Goal: Transaction & Acquisition: Book appointment/travel/reservation

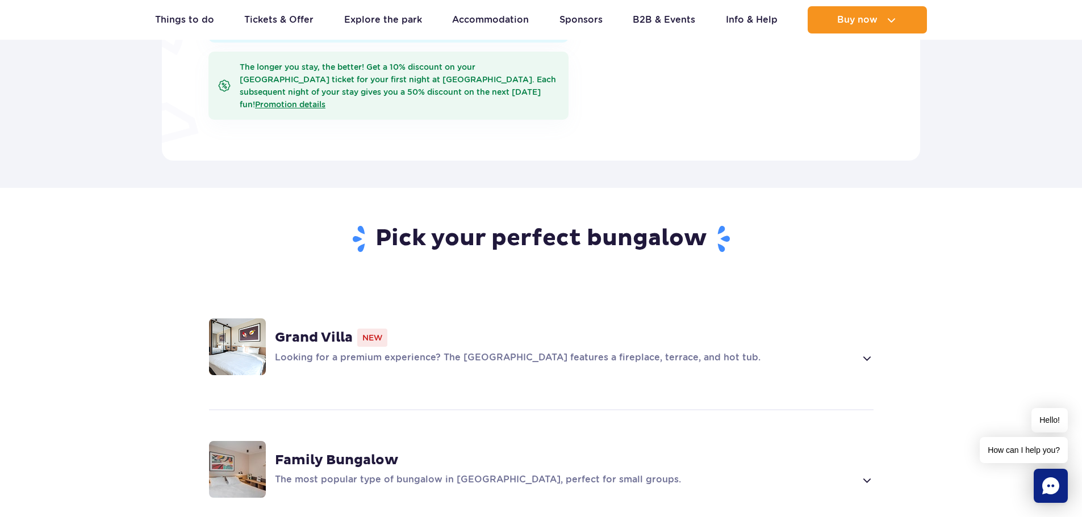
scroll to position [738, 0]
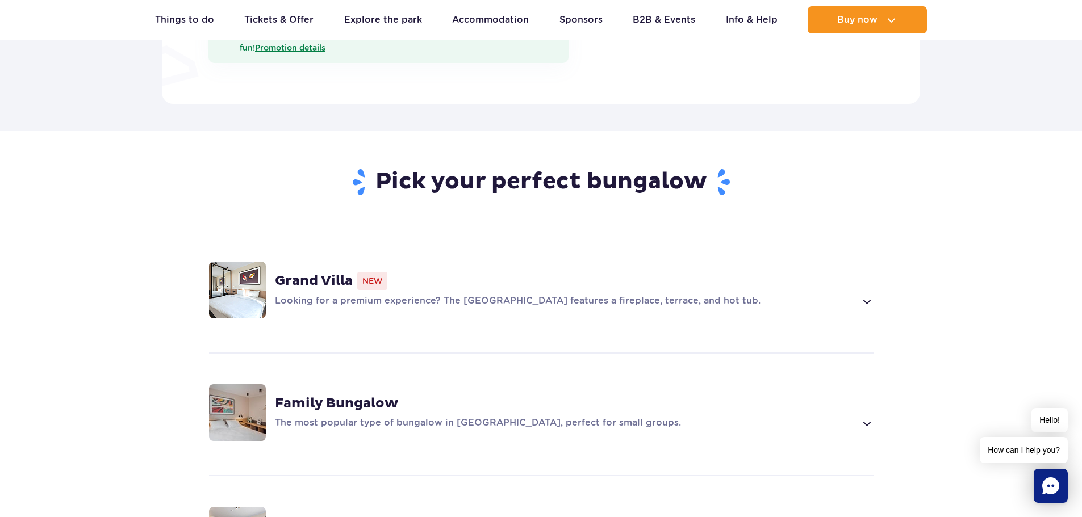
click at [867, 295] on span at bounding box center [866, 302] width 13 height 14
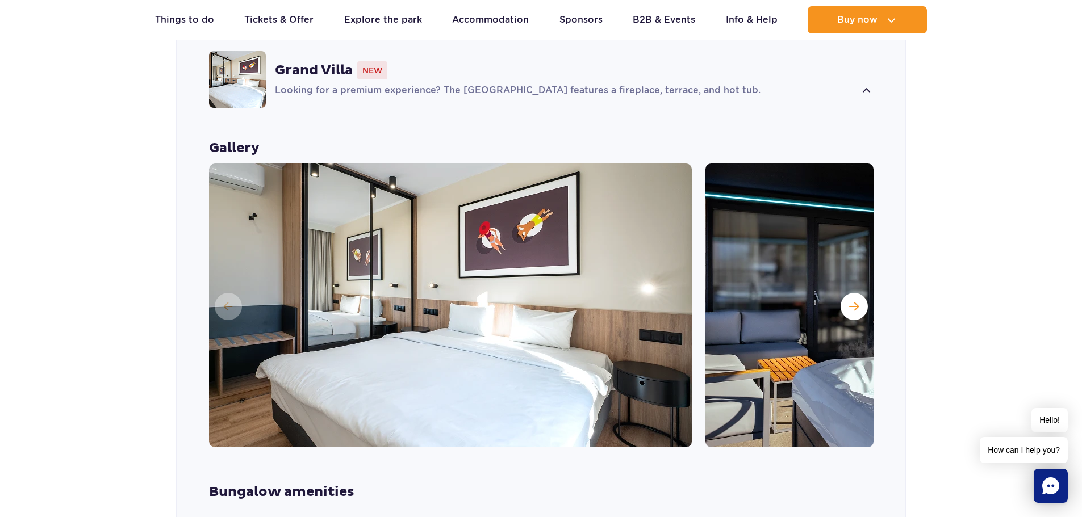
scroll to position [998, 0]
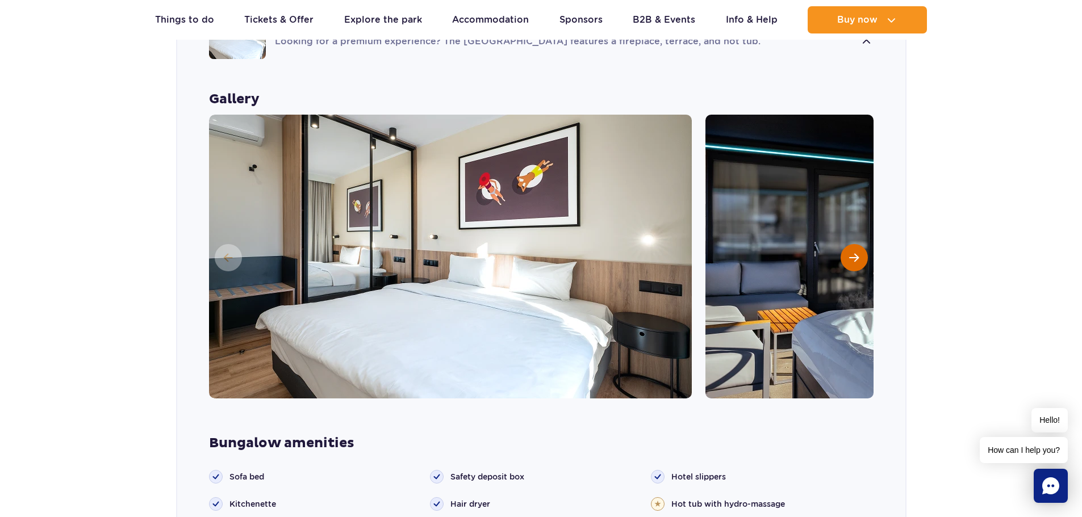
click at [849, 253] on span "Next slide" at bounding box center [854, 258] width 10 height 10
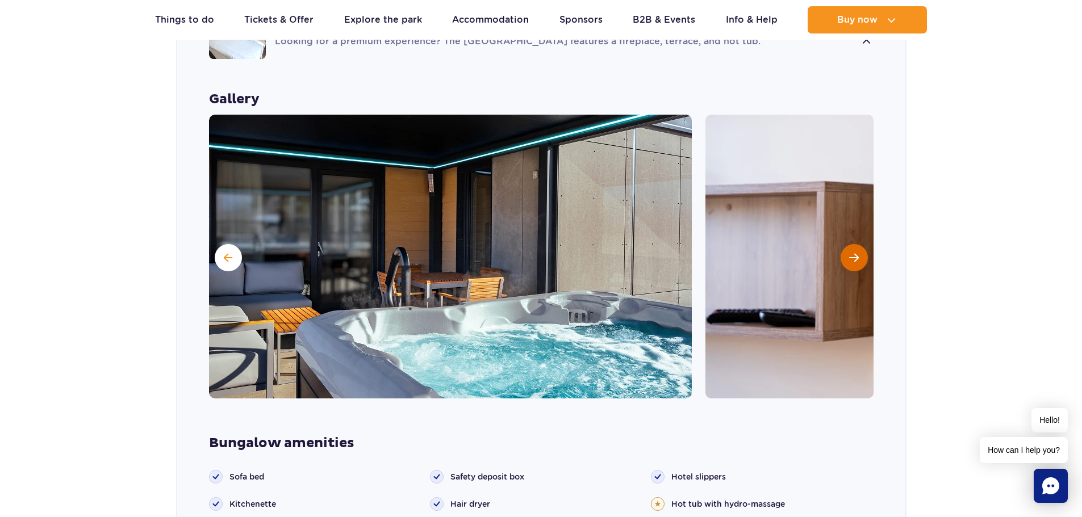
click at [849, 253] on span "Next slide" at bounding box center [854, 258] width 10 height 10
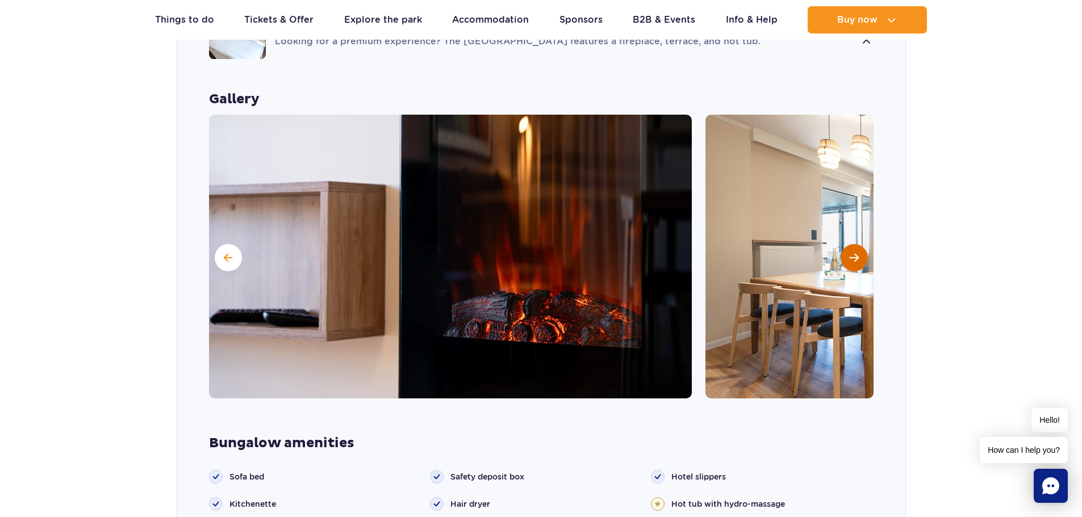
click at [849, 253] on span "Next slide" at bounding box center [854, 258] width 10 height 10
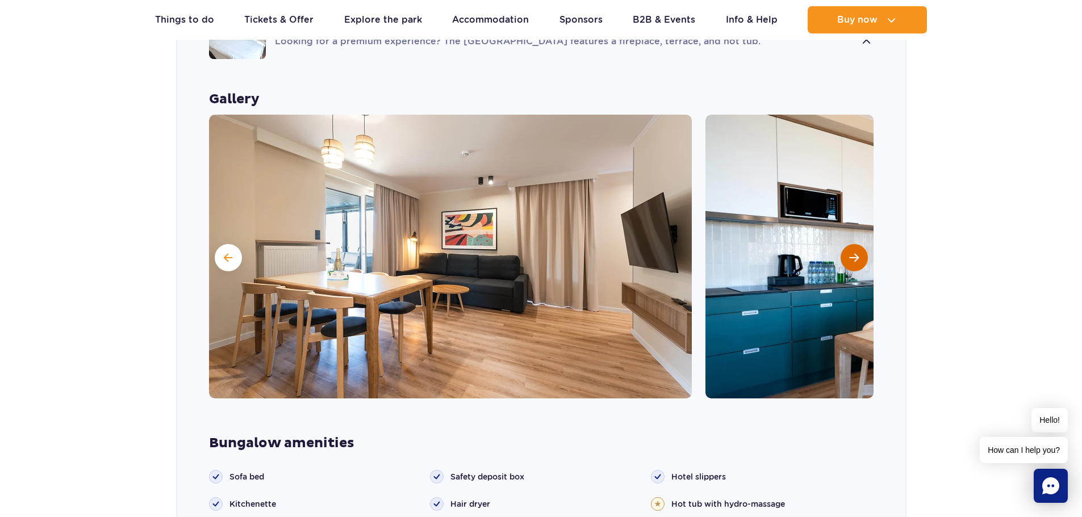
click at [849, 253] on span "Next slide" at bounding box center [854, 258] width 10 height 10
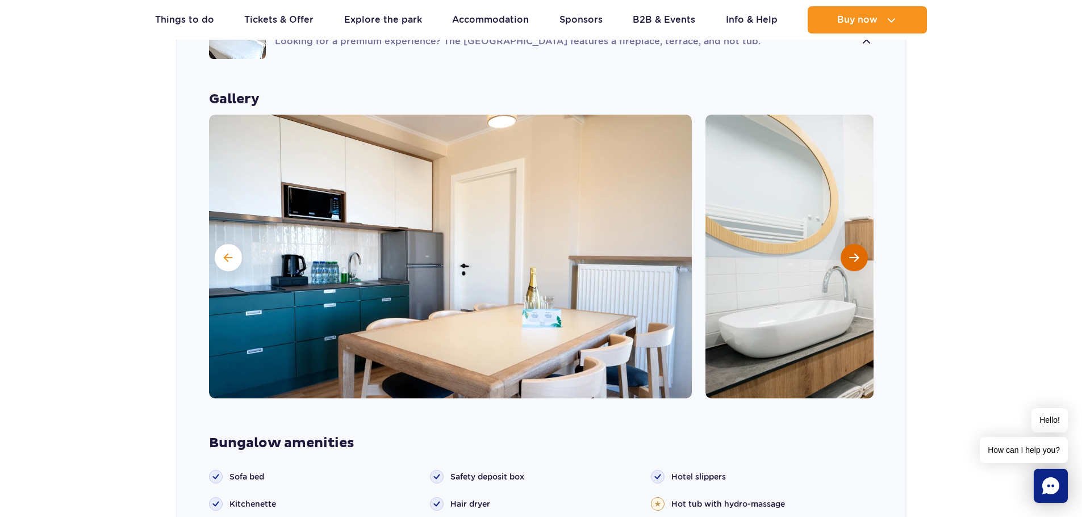
click at [849, 253] on span "Next slide" at bounding box center [854, 258] width 10 height 10
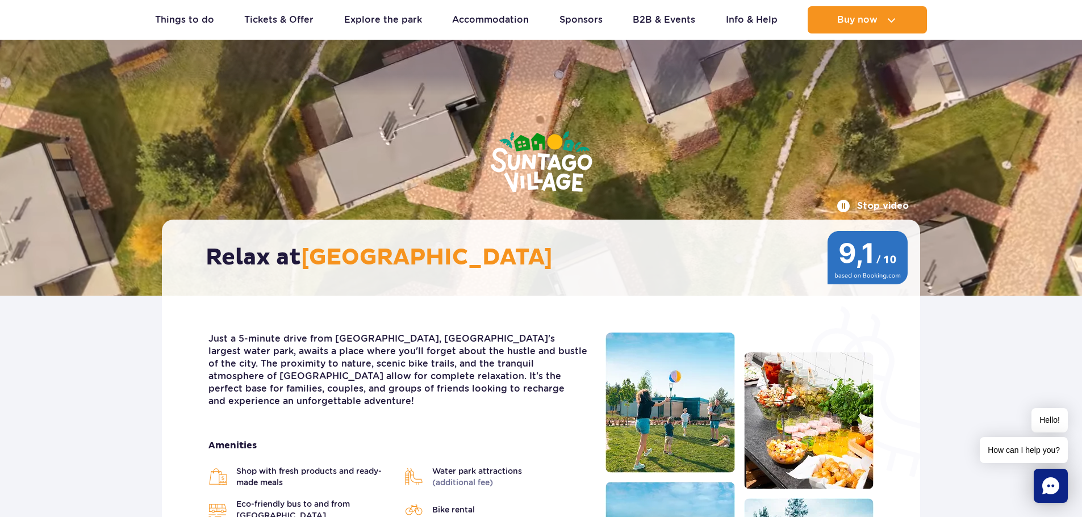
scroll to position [0, 0]
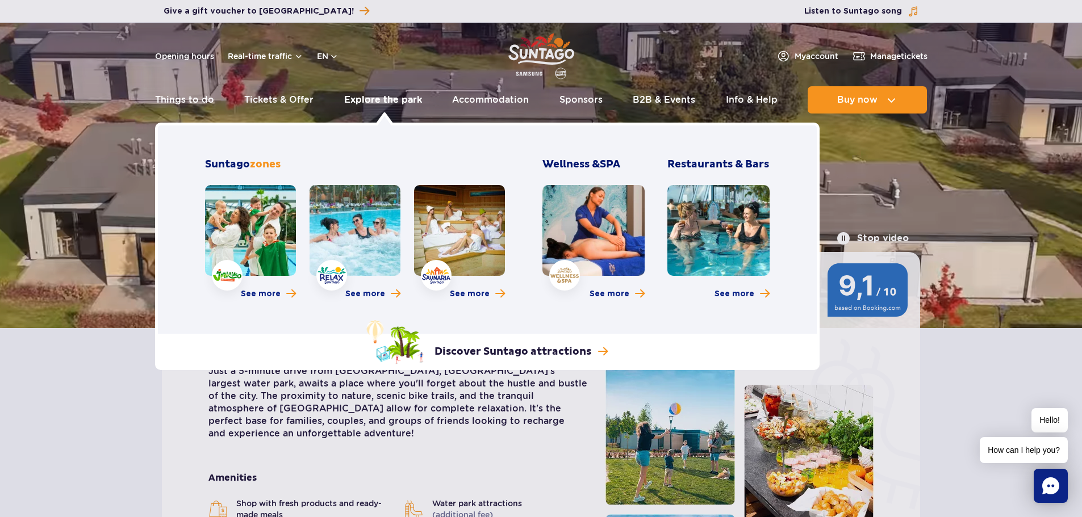
click at [367, 97] on link "Explore the park" at bounding box center [383, 99] width 78 height 27
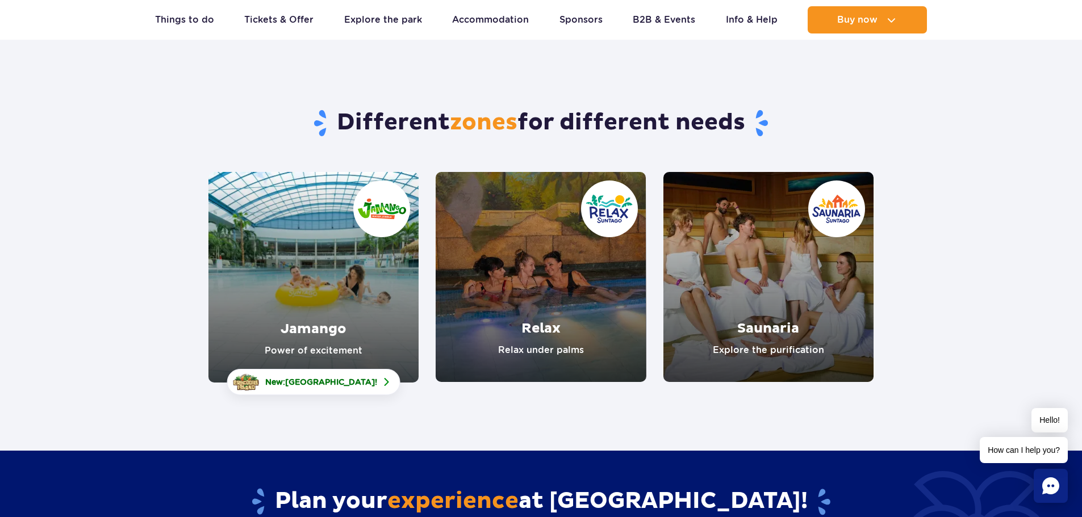
scroll to position [57, 0]
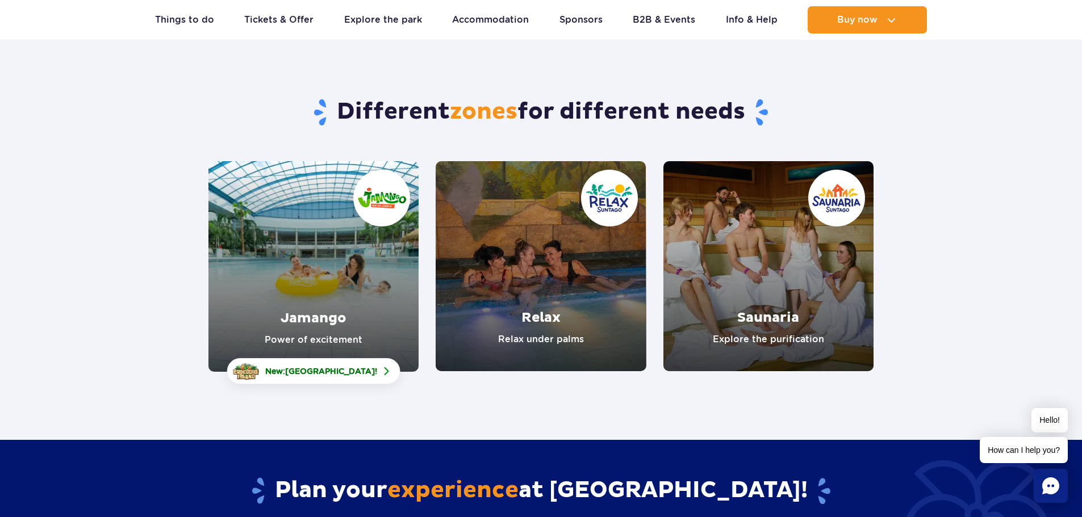
click at [304, 243] on link "Jamango" at bounding box center [313, 266] width 210 height 211
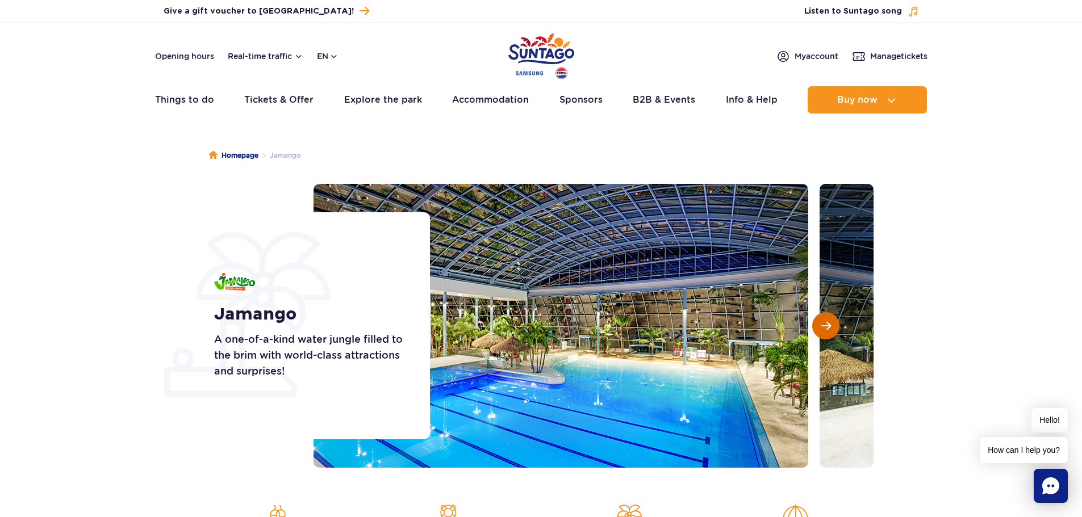
click at [823, 328] on span "Next slide" at bounding box center [826, 326] width 10 height 10
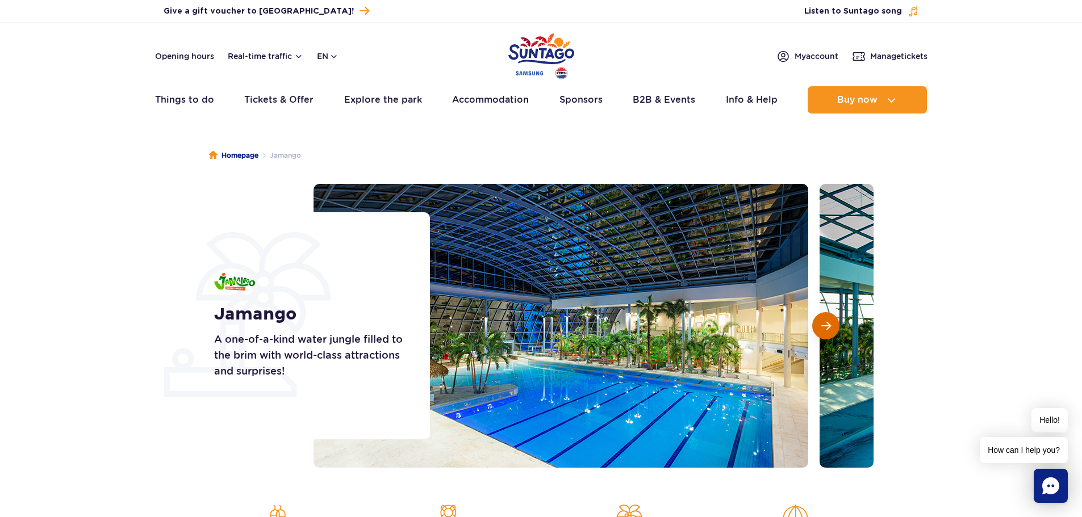
click at [823, 328] on span "Next slide" at bounding box center [826, 326] width 10 height 10
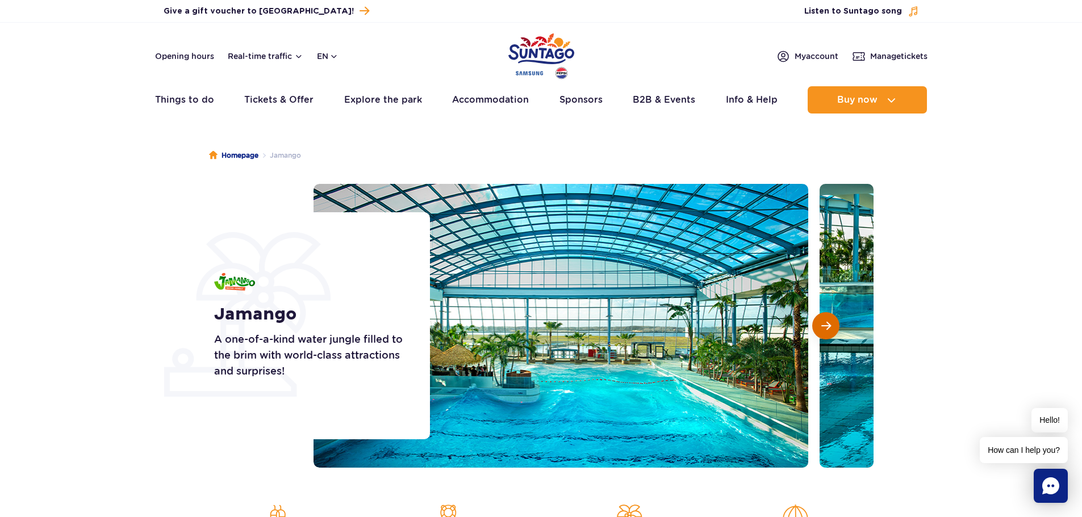
click at [823, 328] on span "Next slide" at bounding box center [826, 326] width 10 height 10
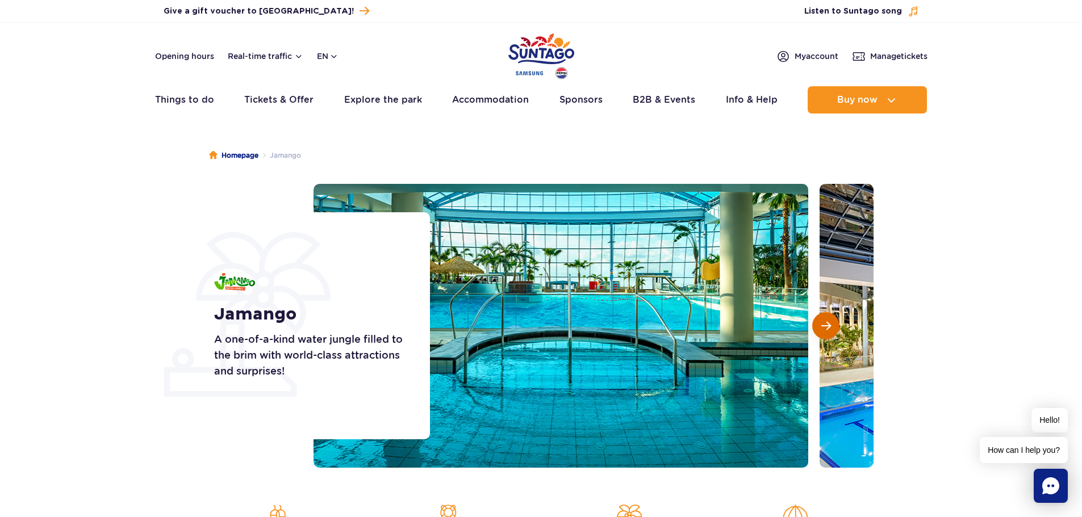
click at [823, 328] on span "Next slide" at bounding box center [826, 326] width 10 height 10
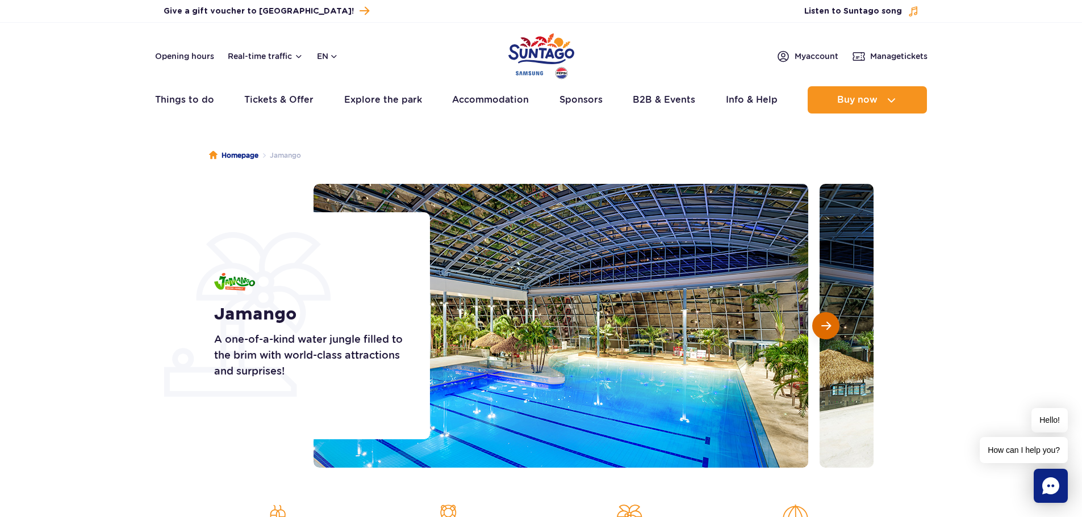
click at [823, 328] on span "Next slide" at bounding box center [826, 326] width 10 height 10
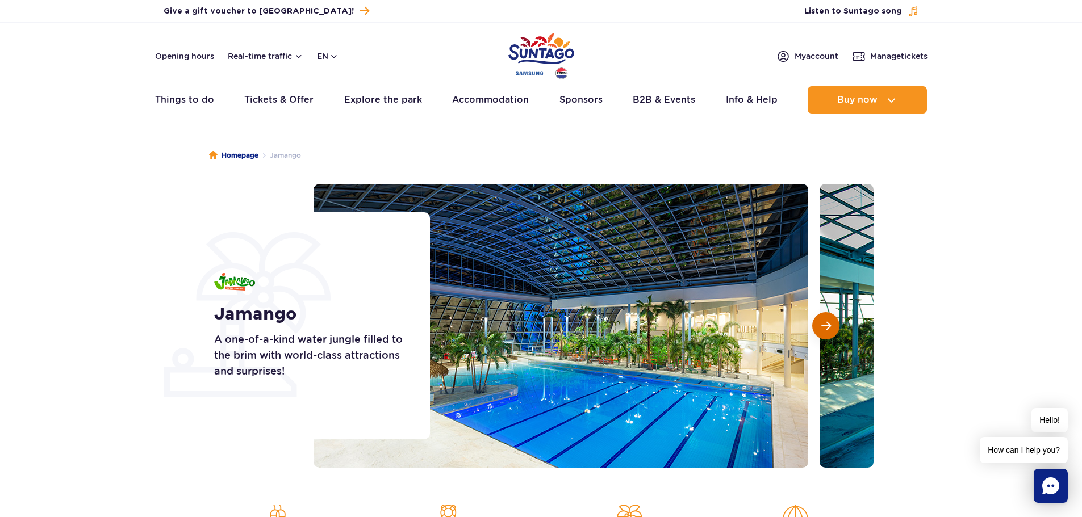
click at [823, 328] on span "Next slide" at bounding box center [826, 326] width 10 height 10
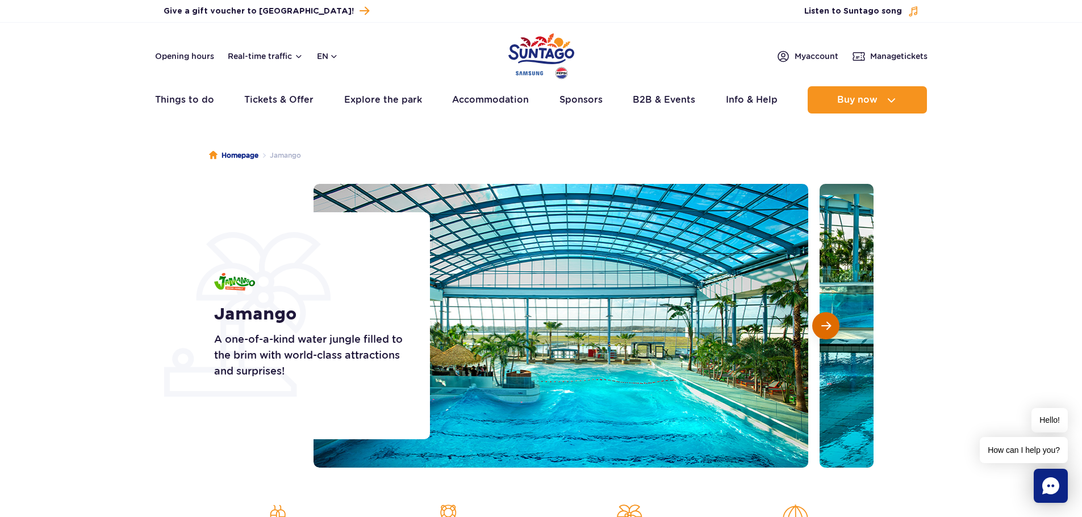
click at [823, 328] on span "Next slide" at bounding box center [826, 326] width 10 height 10
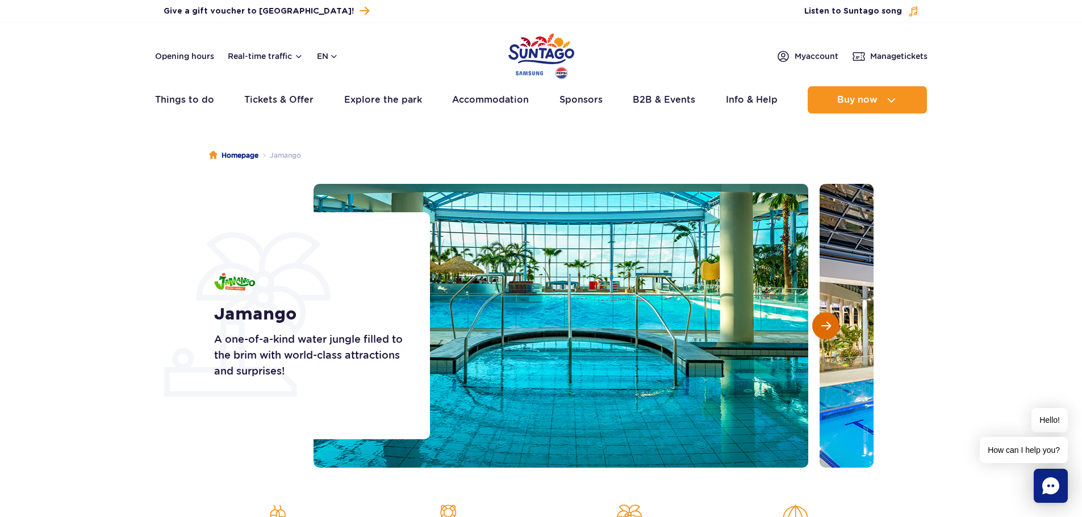
click at [823, 328] on span "Next slide" at bounding box center [826, 326] width 10 height 10
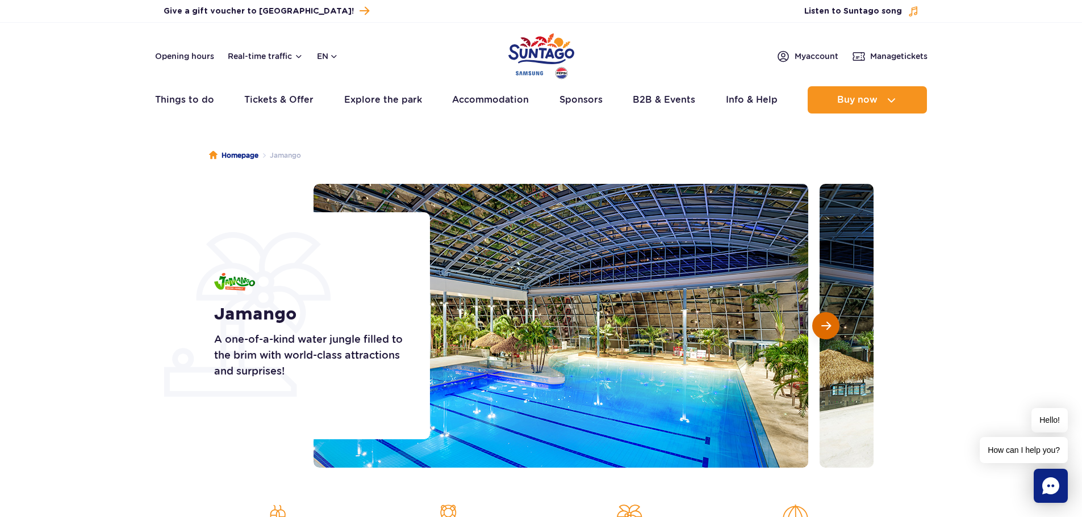
click at [823, 328] on span "Next slide" at bounding box center [826, 326] width 10 height 10
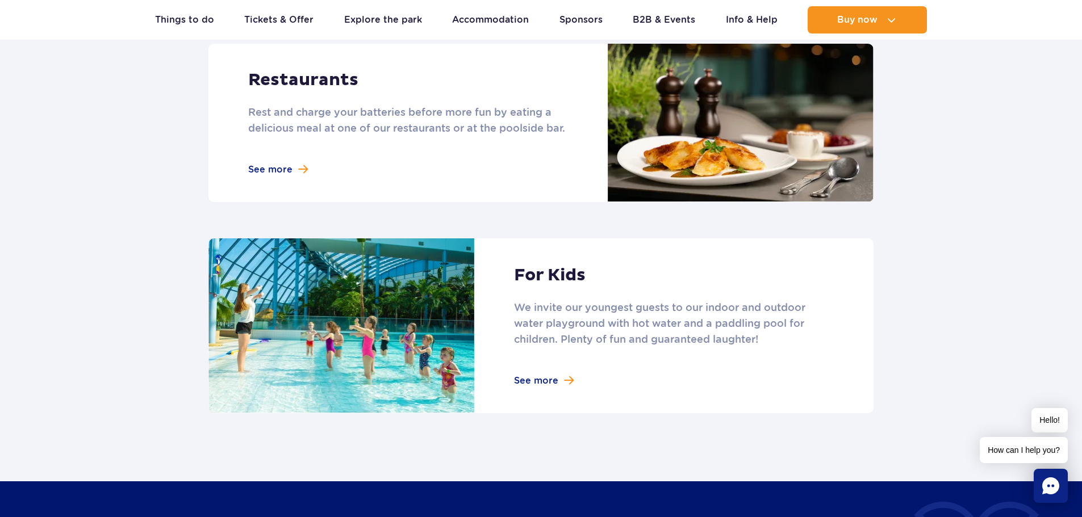
scroll to position [1419, 0]
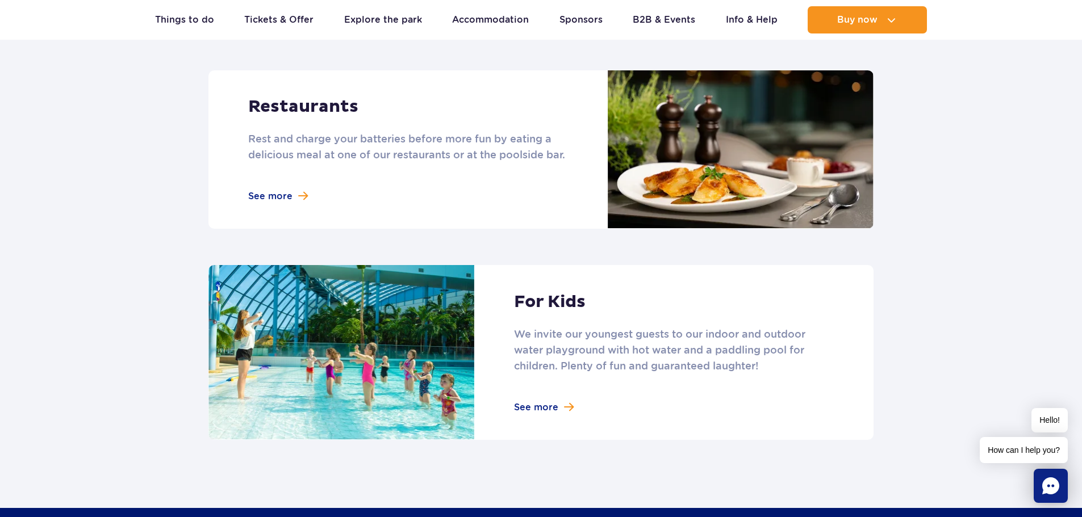
click at [275, 192] on link at bounding box center [540, 149] width 665 height 159
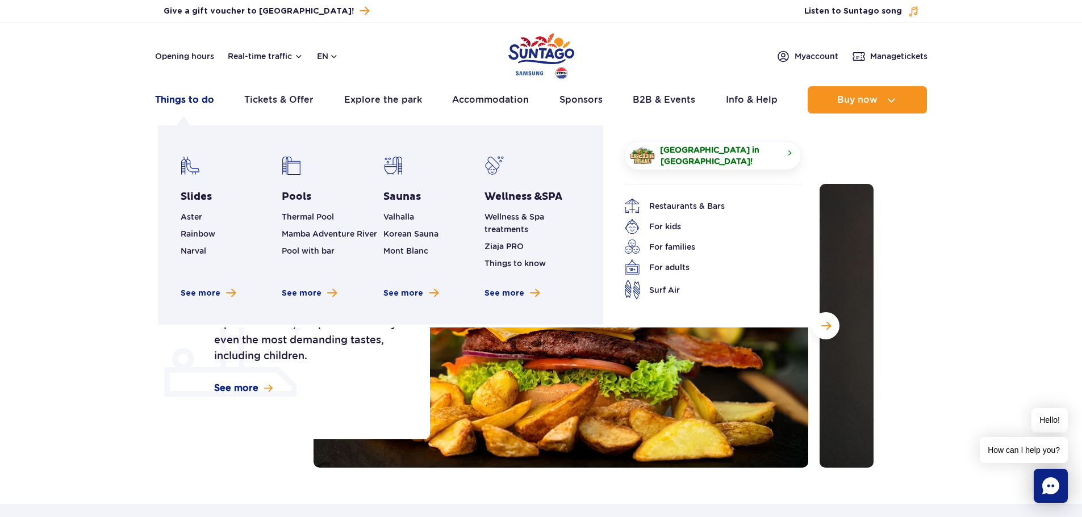
click at [208, 98] on link "Things to do" at bounding box center [184, 99] width 59 height 27
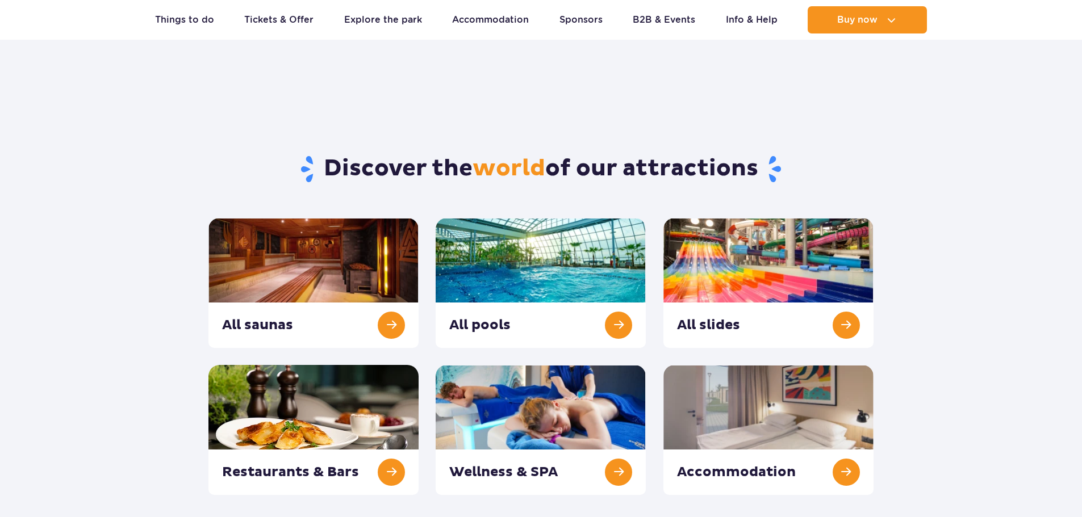
scroll to position [57, 0]
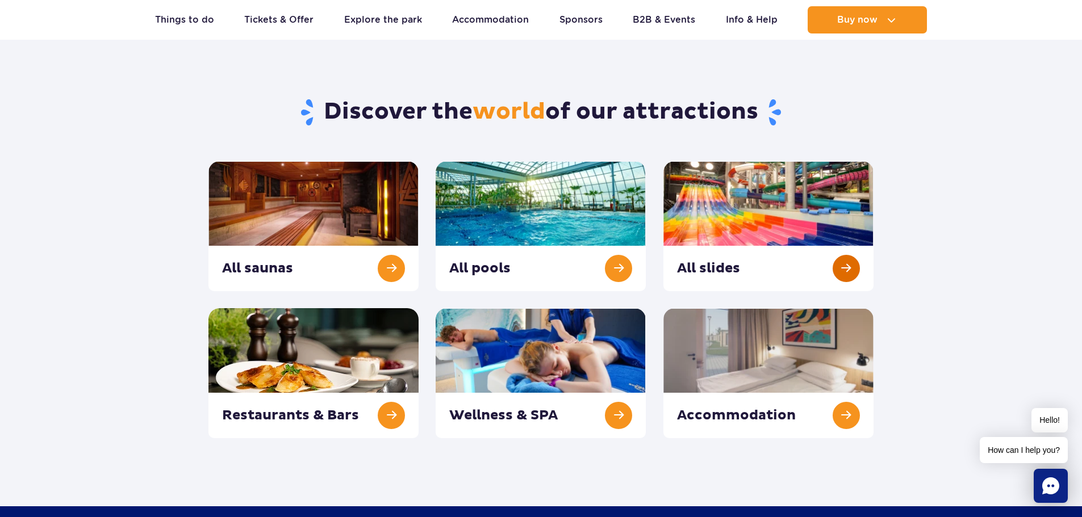
click at [710, 203] on link at bounding box center [768, 226] width 210 height 130
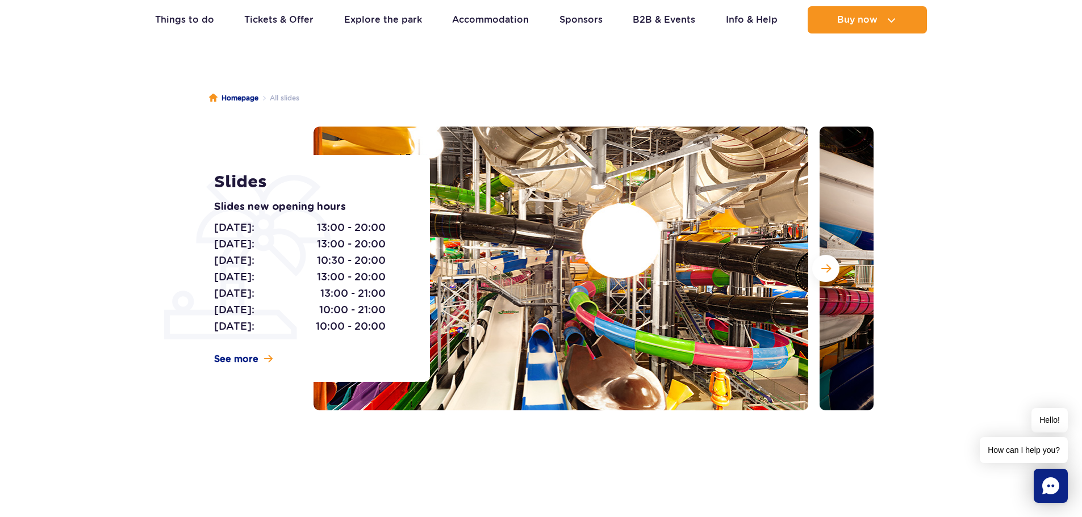
scroll to position [57, 0]
click at [833, 269] on button "Next slide" at bounding box center [825, 269] width 27 height 27
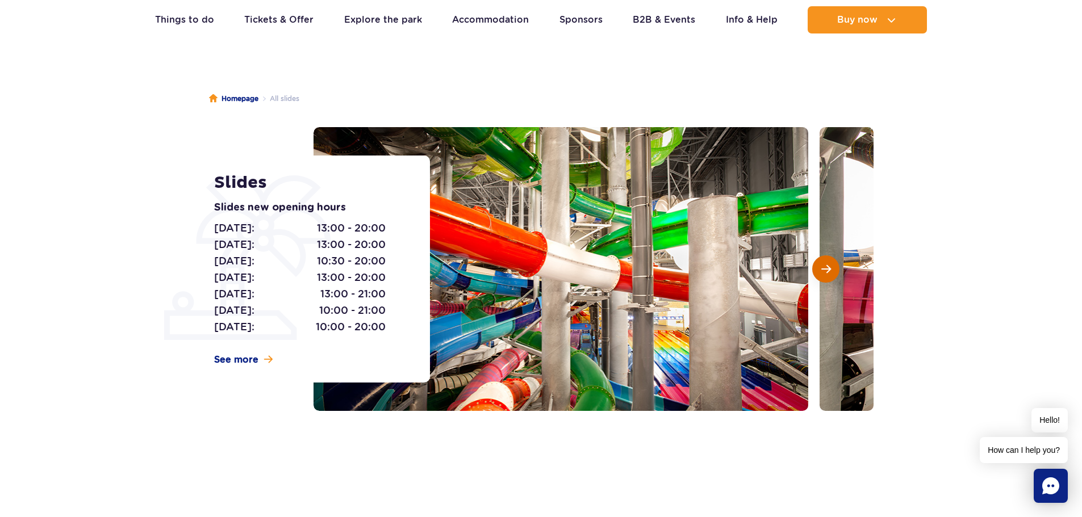
click at [833, 269] on button "Next slide" at bounding box center [825, 269] width 27 height 27
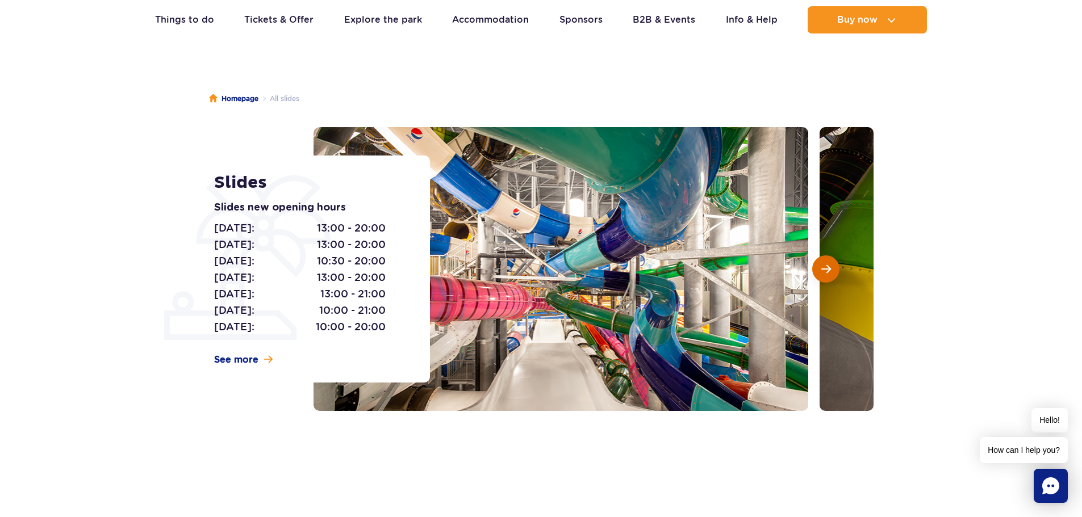
click at [833, 269] on button "Next slide" at bounding box center [825, 269] width 27 height 27
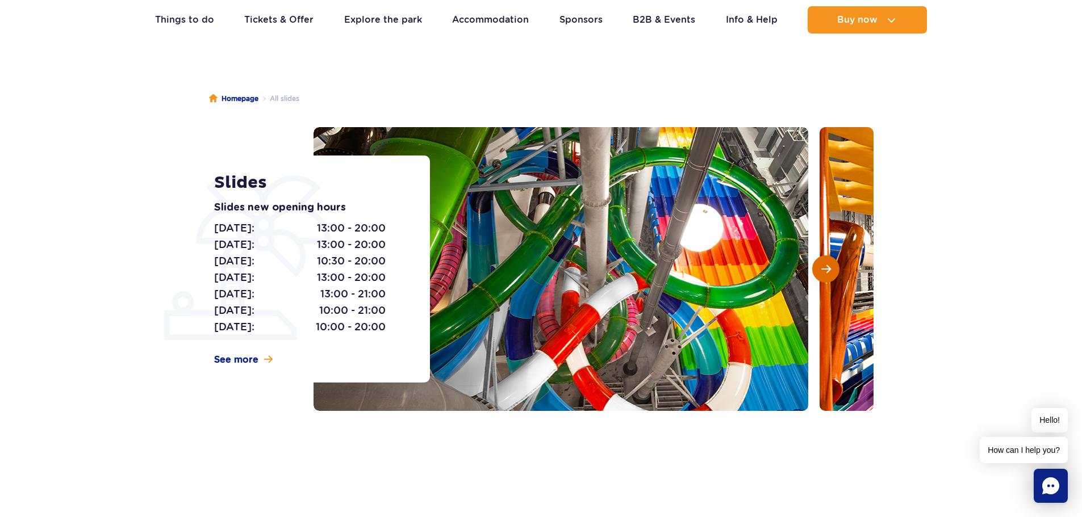
click at [833, 269] on button "Next slide" at bounding box center [825, 269] width 27 height 27
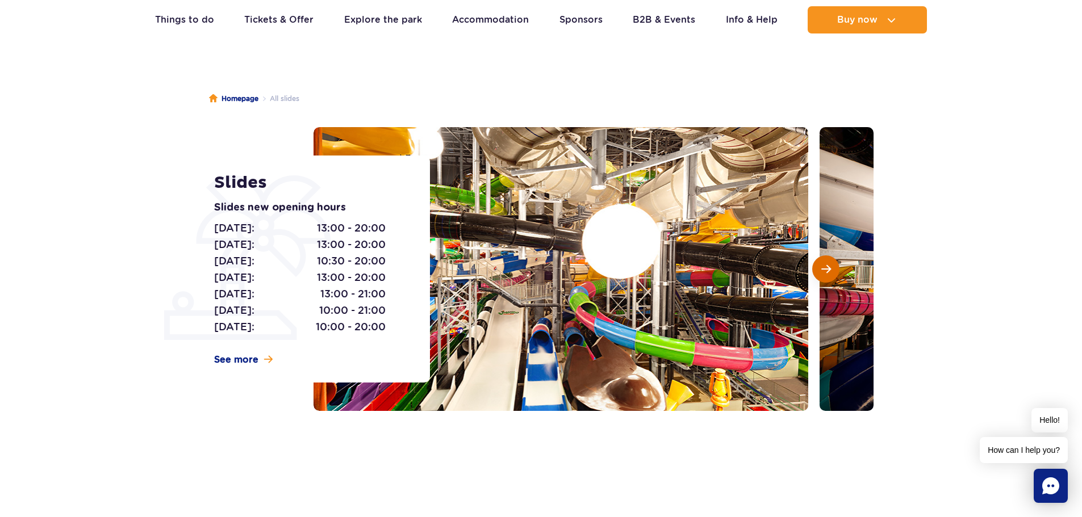
click at [833, 269] on button "Next slide" at bounding box center [825, 269] width 27 height 27
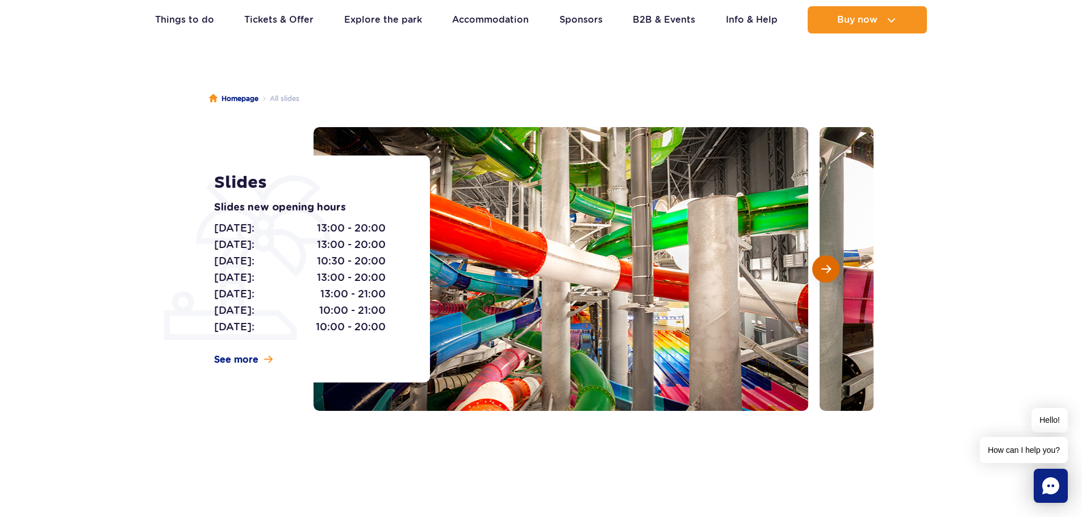
click at [833, 269] on button "Next slide" at bounding box center [825, 269] width 27 height 27
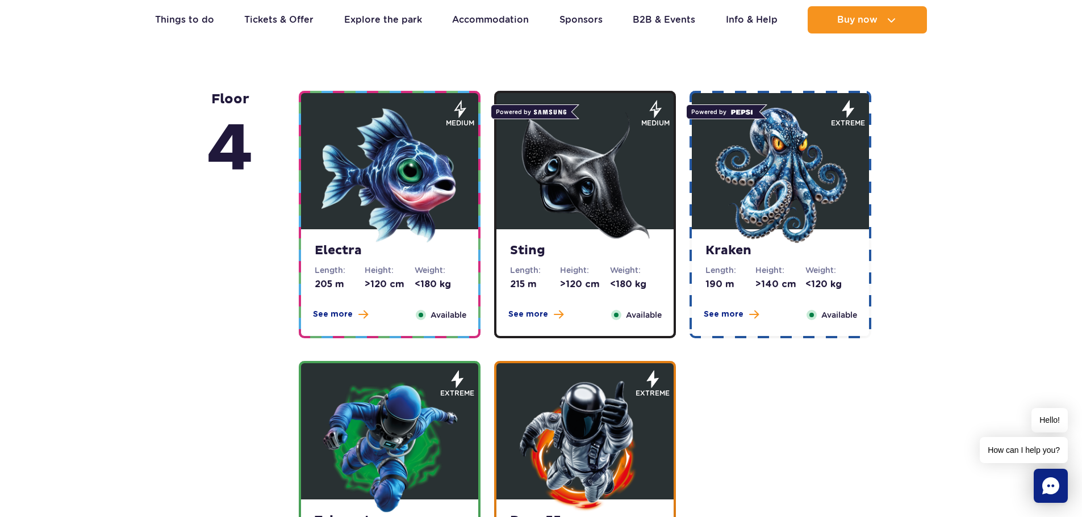
scroll to position [908, 0]
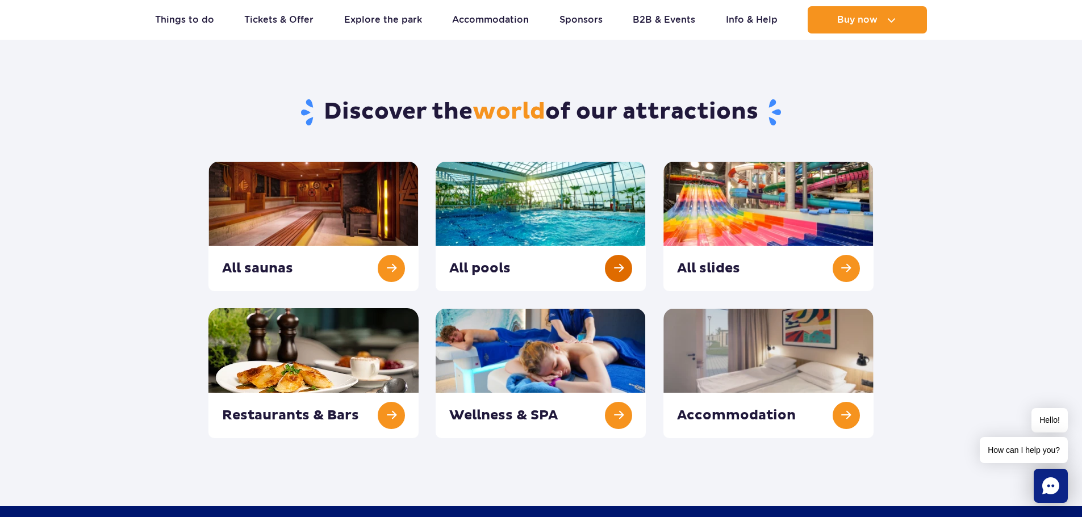
click at [558, 187] on link at bounding box center [541, 226] width 210 height 130
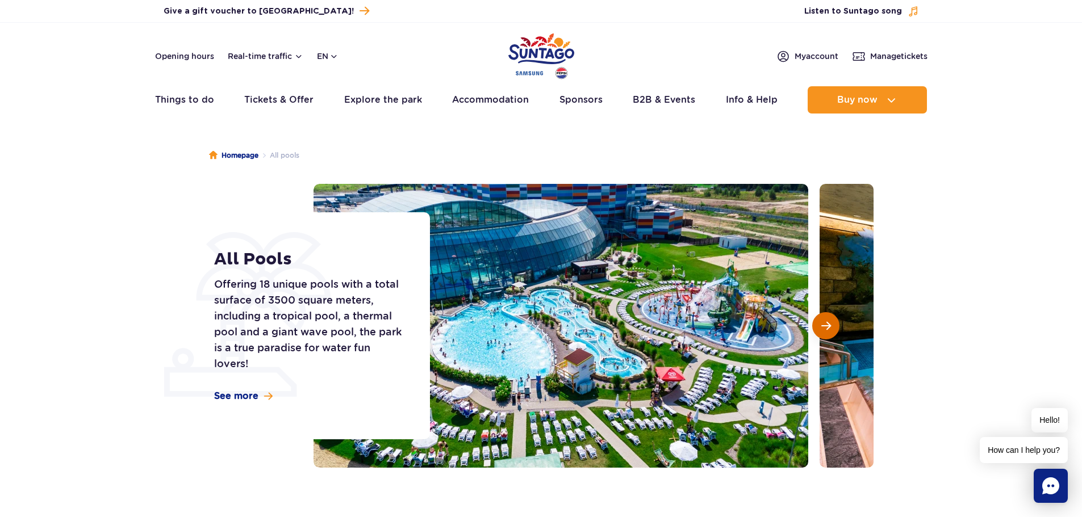
click at [825, 321] on span "Next slide" at bounding box center [826, 326] width 10 height 10
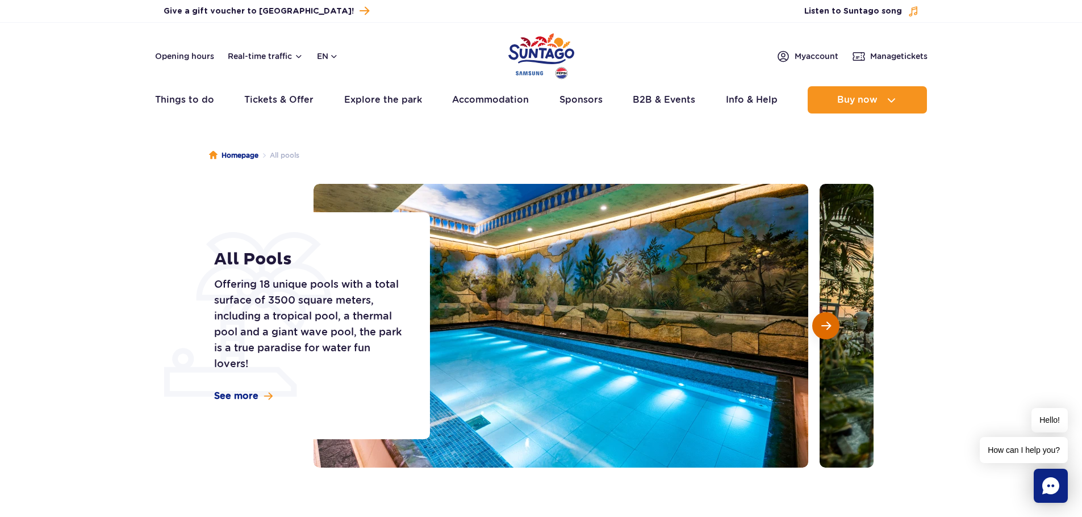
click at [825, 321] on span "Next slide" at bounding box center [826, 326] width 10 height 10
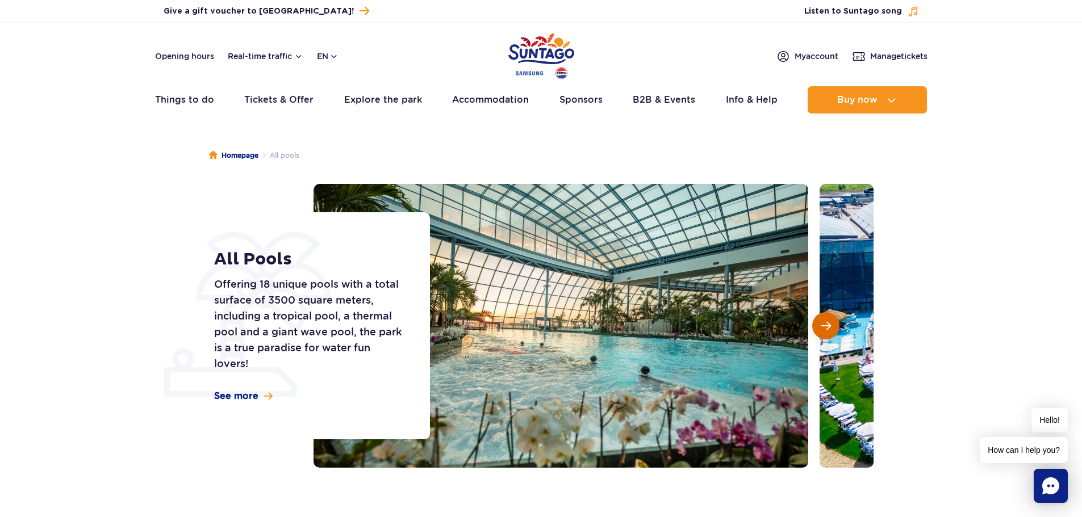
click at [825, 321] on span "Next slide" at bounding box center [826, 326] width 10 height 10
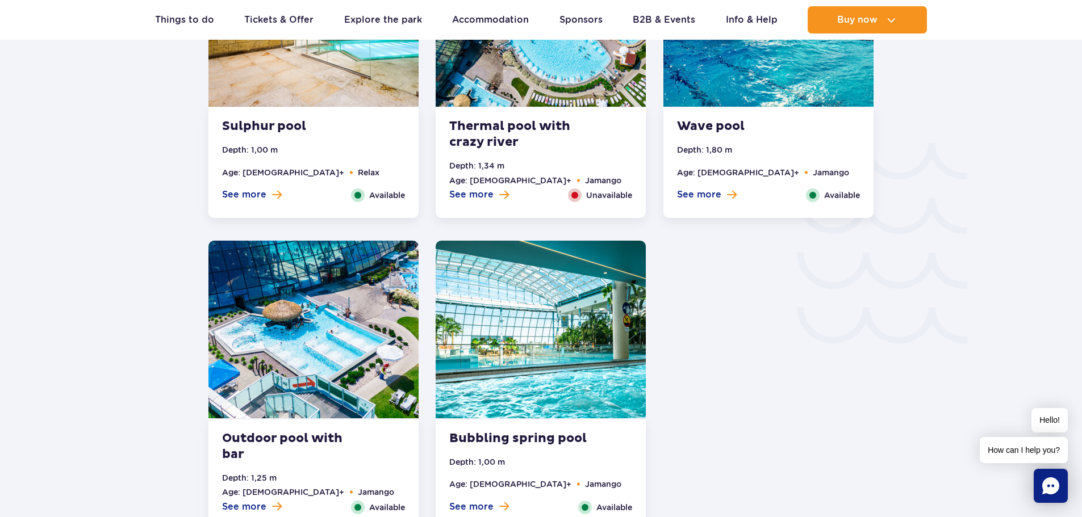
scroll to position [1817, 0]
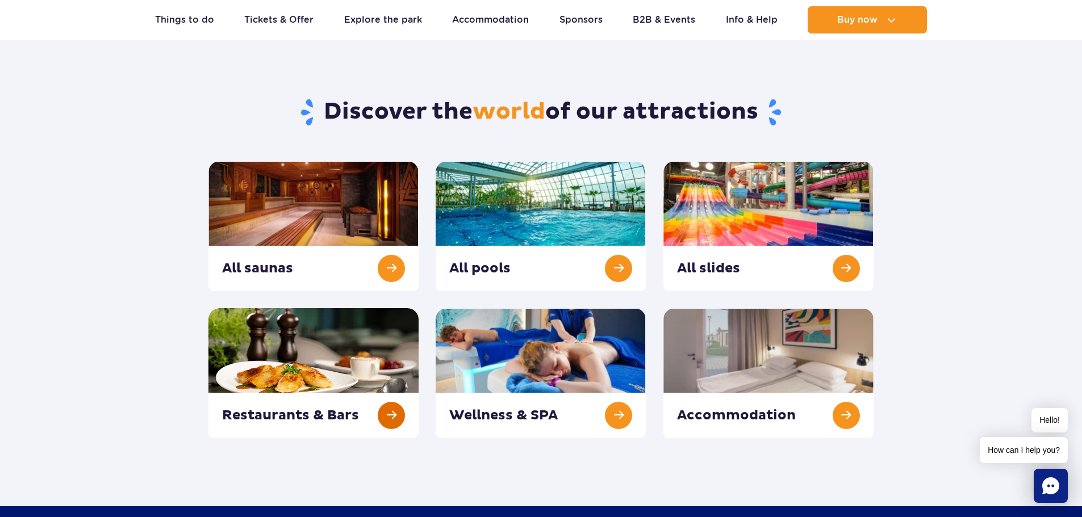
click at [296, 330] on link at bounding box center [313, 373] width 210 height 130
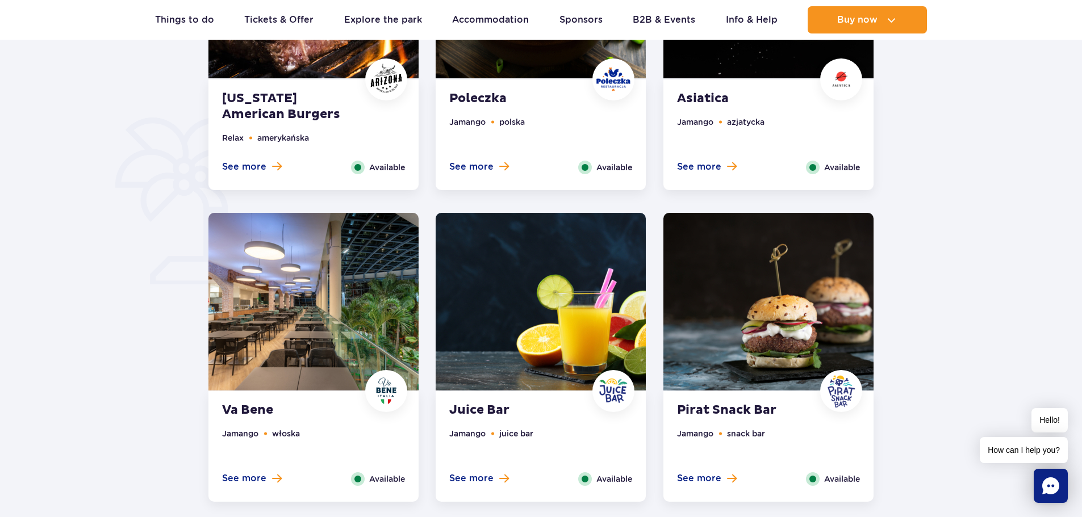
scroll to position [738, 0]
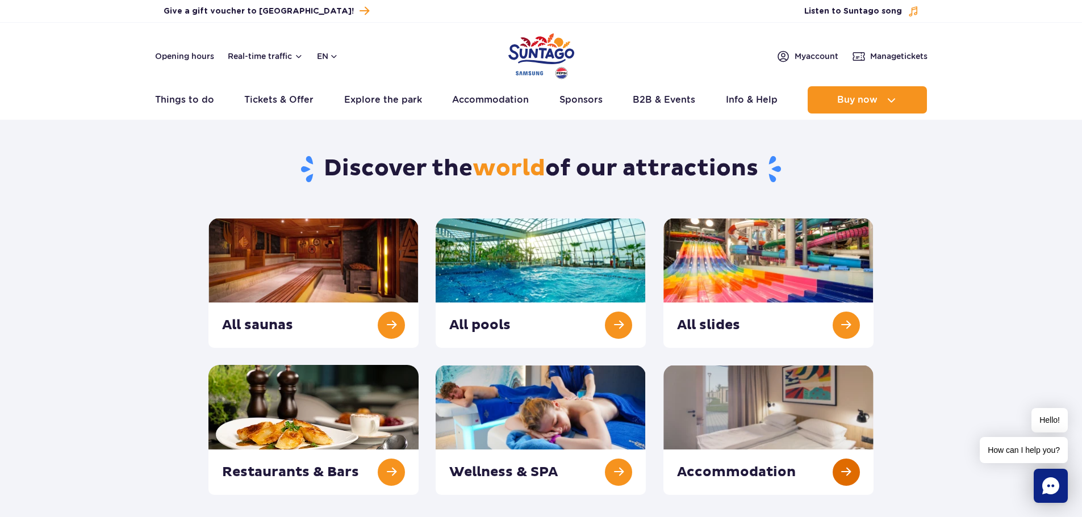
click at [795, 429] on link at bounding box center [768, 430] width 210 height 130
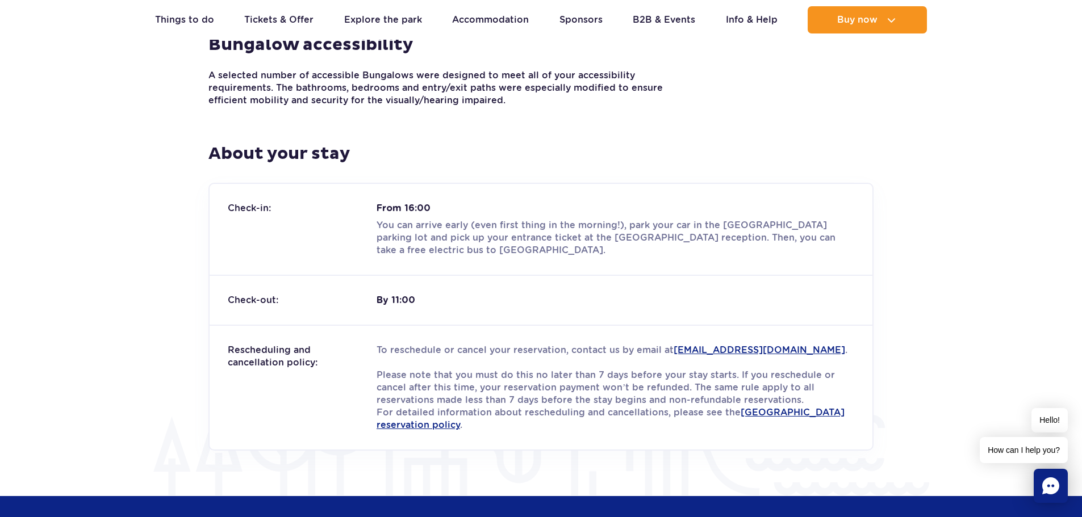
scroll to position [1363, 0]
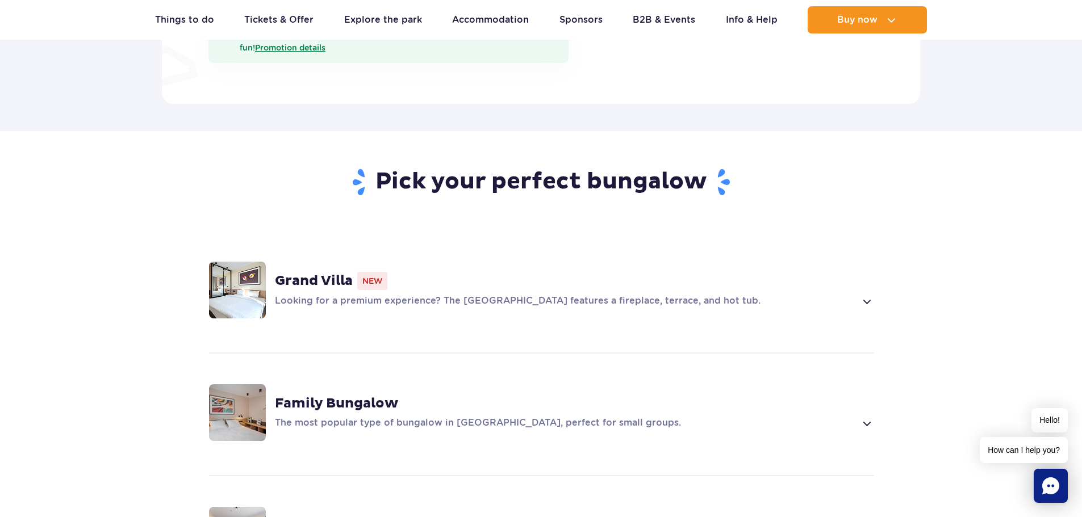
click at [601, 303] on div "Grand Villa New Looking for a premium experience? The [GEOGRAPHIC_DATA] feature…" at bounding box center [541, 290] width 728 height 120
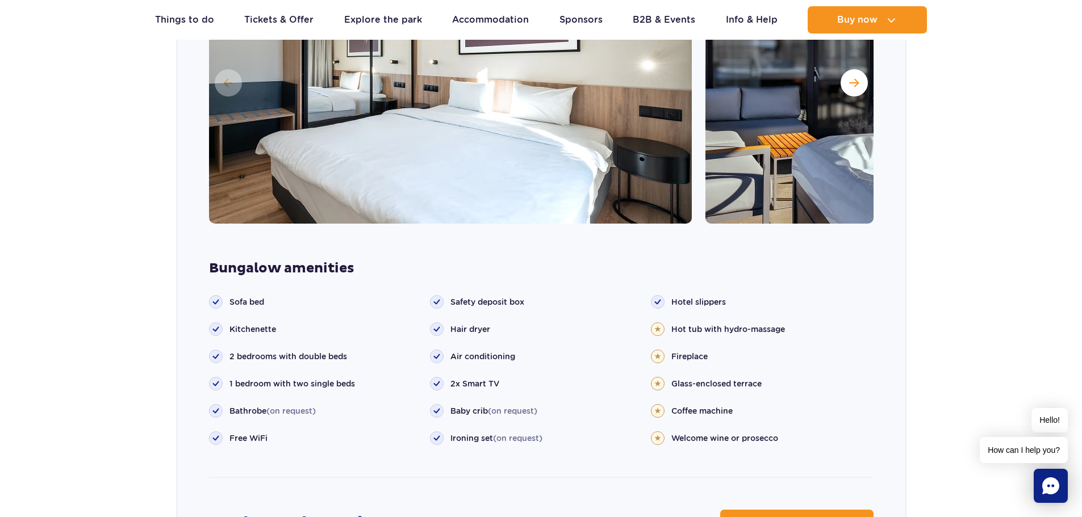
scroll to position [1192, 0]
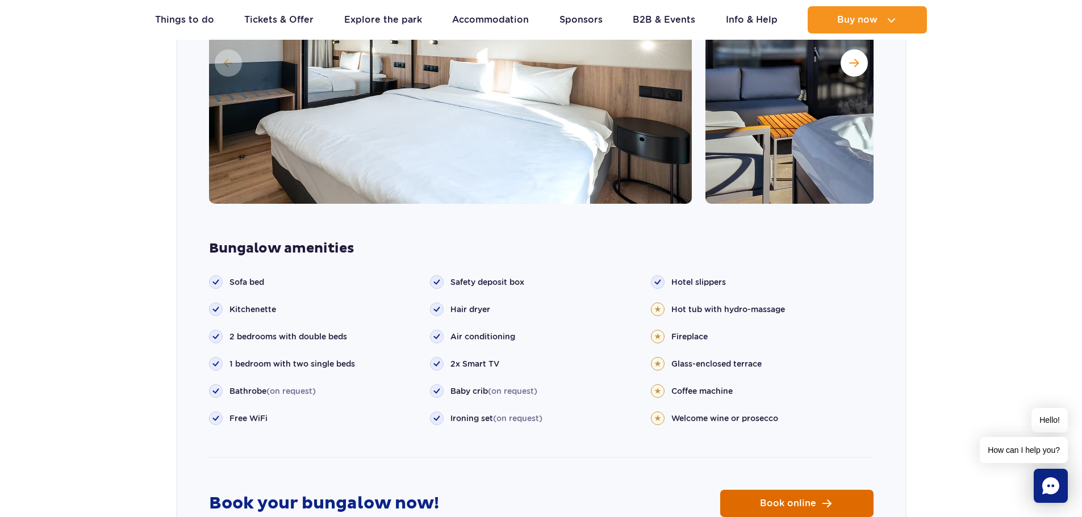
click at [785, 490] on link "Book online" at bounding box center [796, 503] width 153 height 27
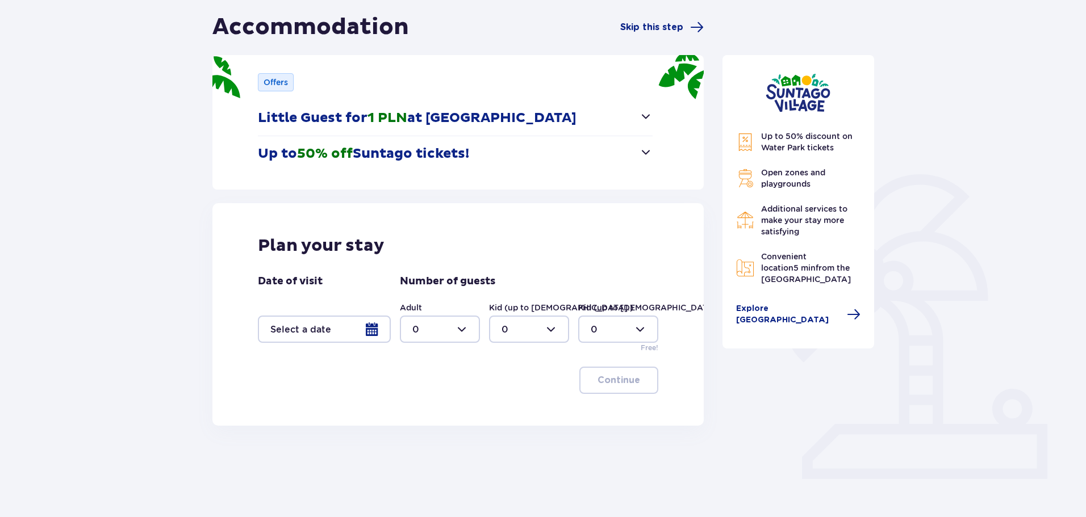
scroll to position [136, 0]
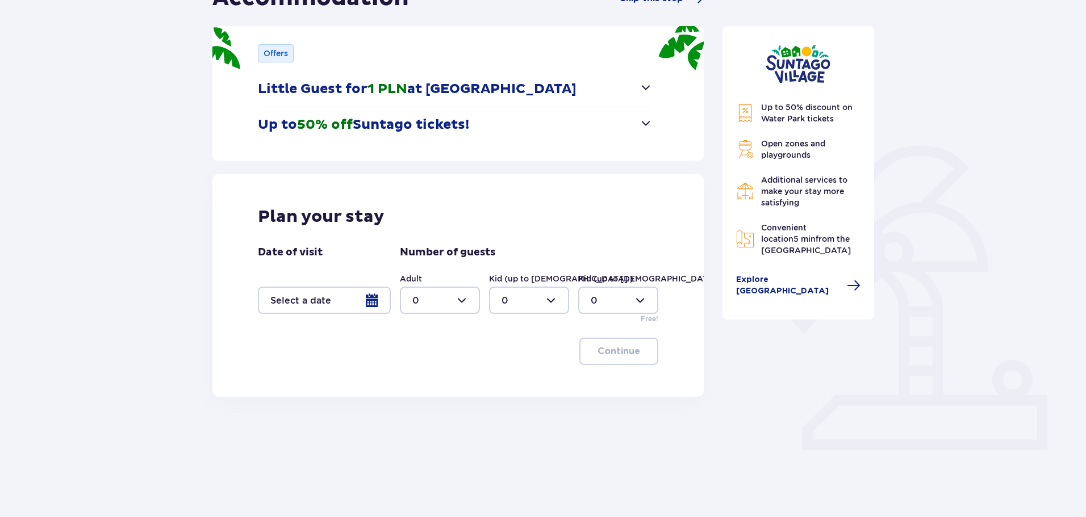
click at [319, 303] on div at bounding box center [324, 300] width 133 height 27
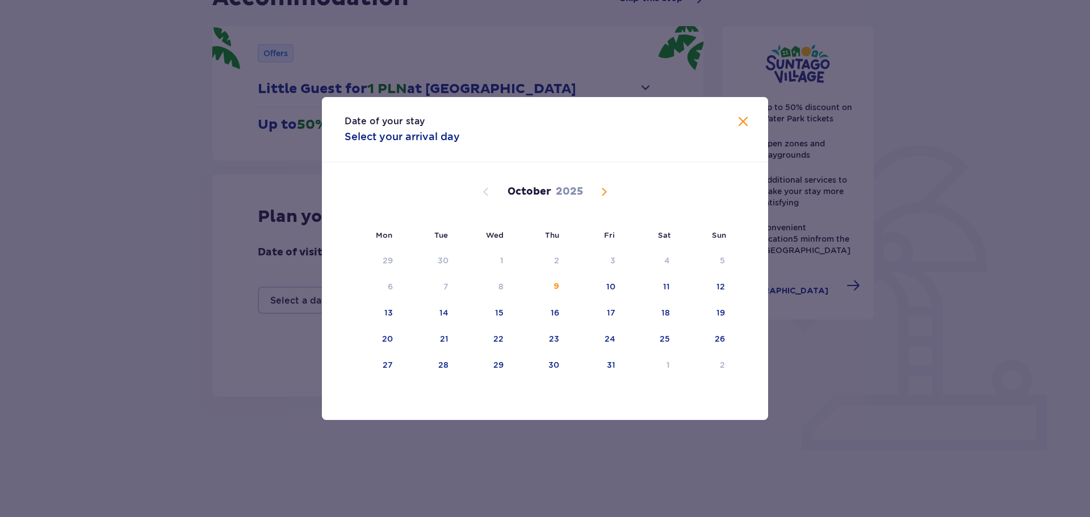
click at [605, 187] on span "Next month" at bounding box center [604, 192] width 14 height 14
click at [667, 287] on div "7" at bounding box center [667, 286] width 5 height 11
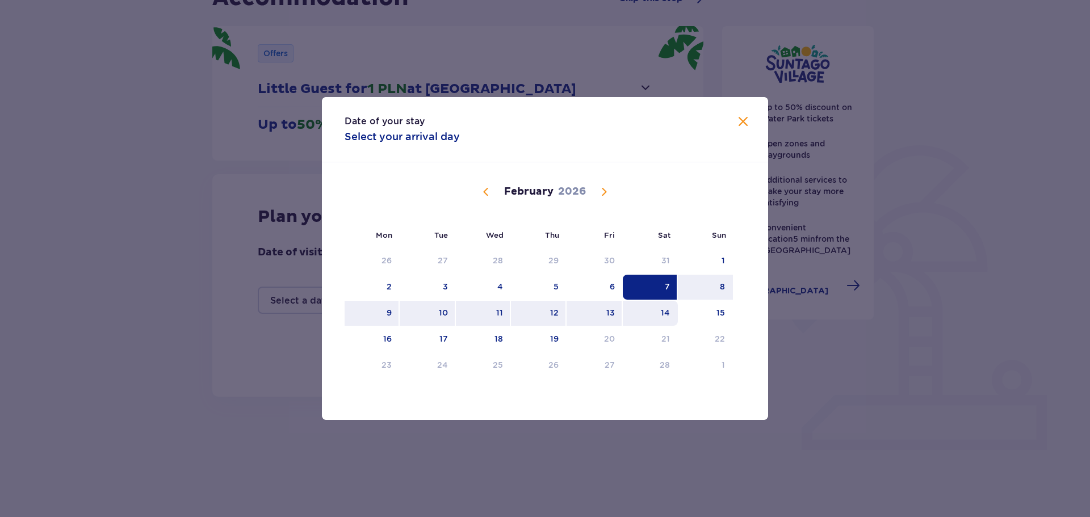
click at [667, 306] on div "14" at bounding box center [650, 313] width 55 height 25
type input "[DATE] - [DATE]"
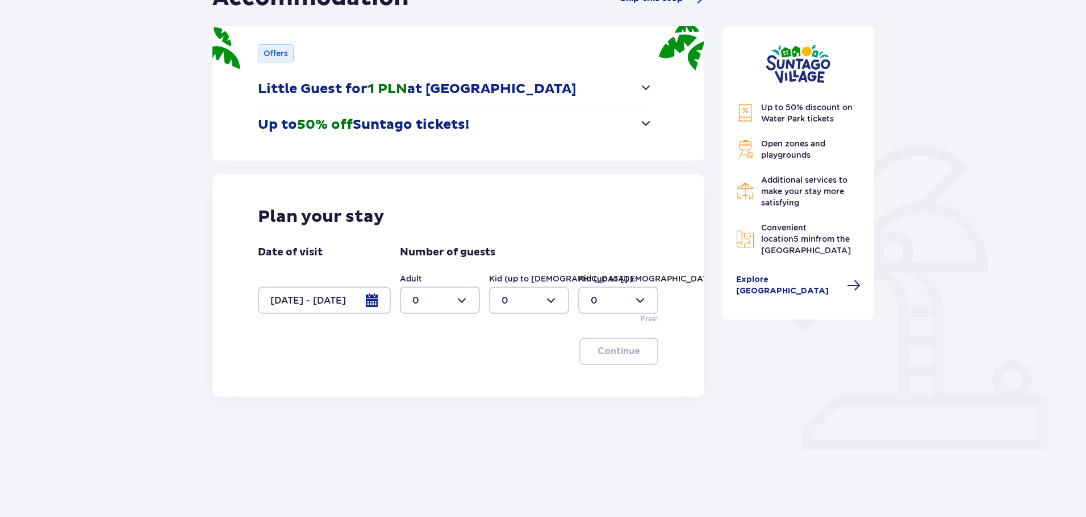
click at [442, 295] on div at bounding box center [440, 300] width 80 height 27
click at [437, 383] on div "2" at bounding box center [439, 382] width 55 height 12
type input "2"
click at [532, 300] on div at bounding box center [529, 300] width 80 height 27
click at [528, 360] on div "1" at bounding box center [528, 359] width 55 height 12
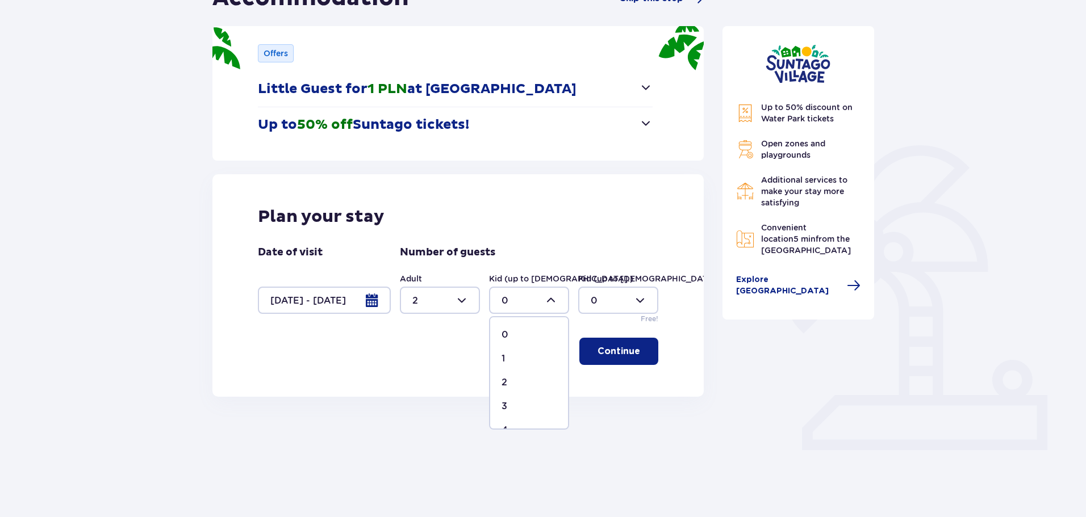
type input "1"
click at [611, 349] on p "Continue" at bounding box center [618, 351] width 43 height 12
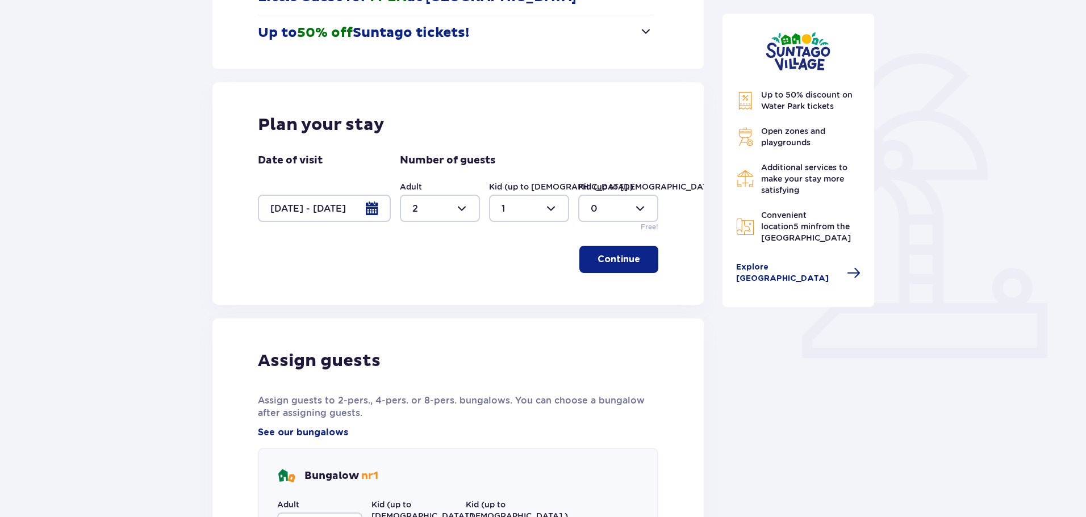
scroll to position [522, 0]
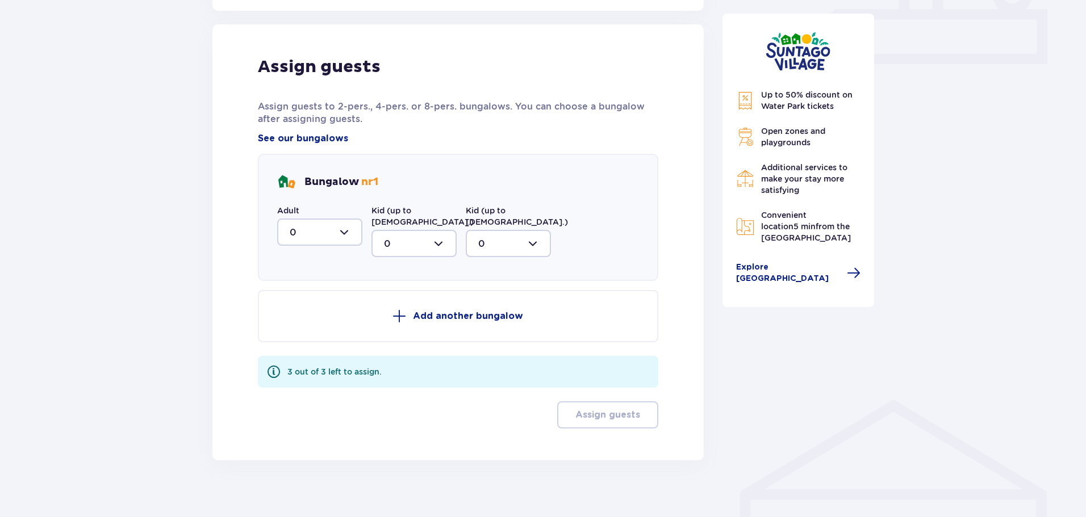
click at [334, 239] on div at bounding box center [319, 232] width 85 height 27
click at [328, 316] on div "2" at bounding box center [320, 314] width 60 height 12
type input "2"
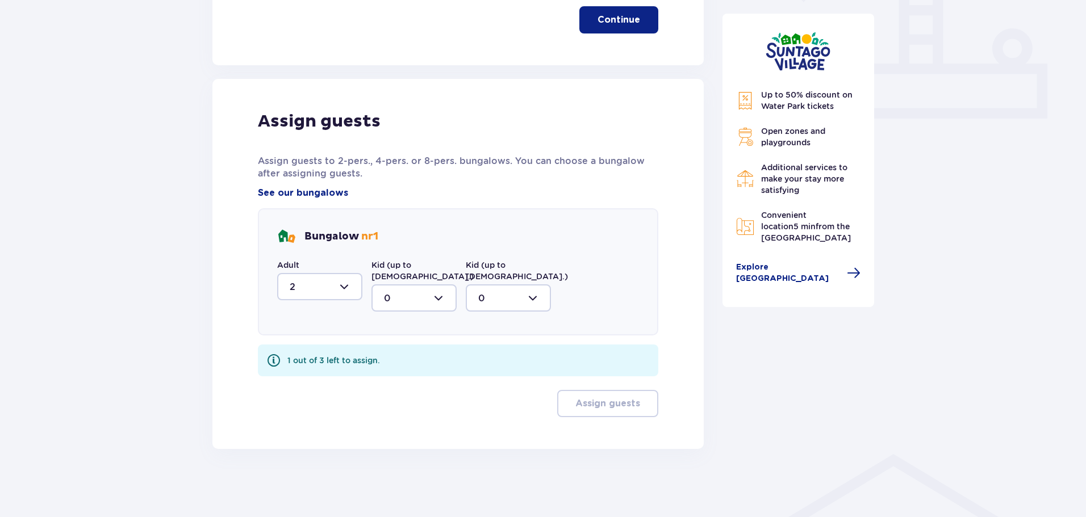
scroll to position [457, 0]
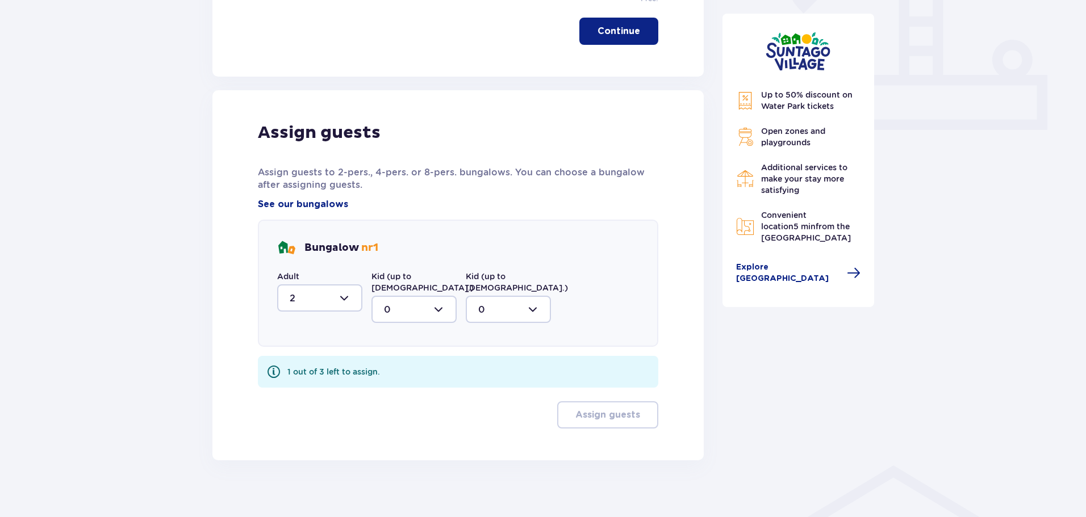
click at [413, 296] on div at bounding box center [413, 309] width 85 height 27
click at [403, 362] on div "1" at bounding box center [414, 368] width 60 height 12
type input "1"
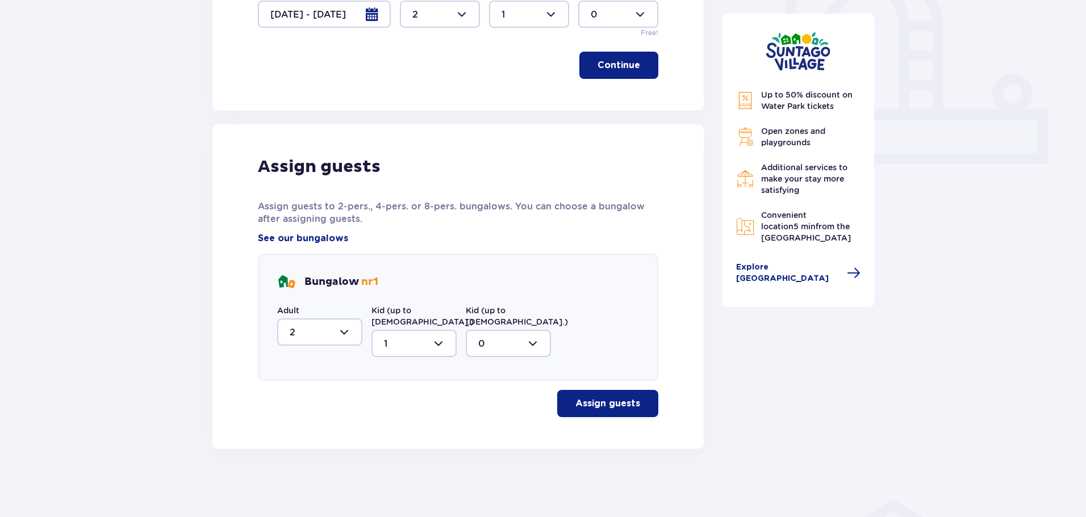
scroll to position [411, 0]
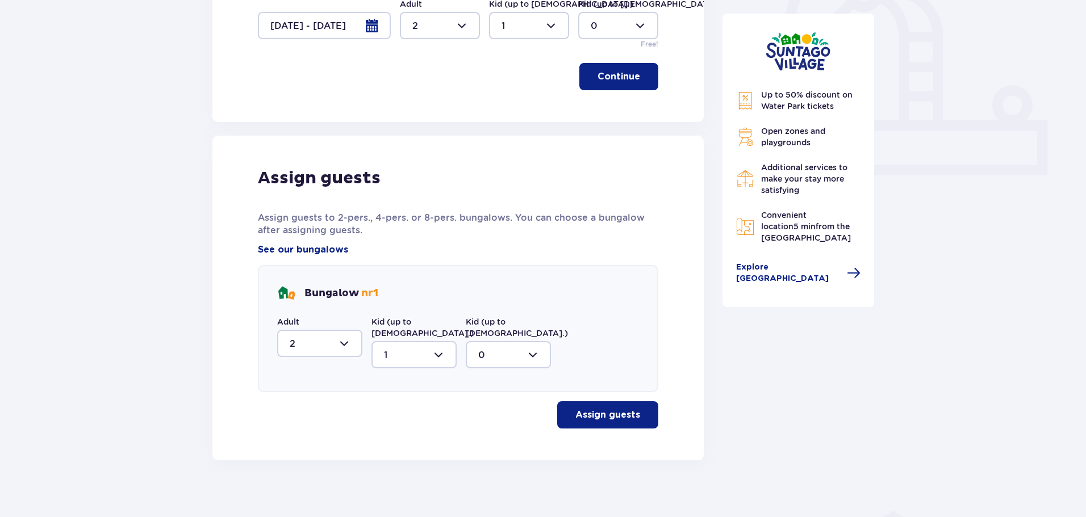
click at [508, 349] on div at bounding box center [508, 354] width 85 height 27
click at [517, 349] on div at bounding box center [508, 354] width 85 height 27
click at [591, 401] on button "Assign guests" at bounding box center [607, 414] width 101 height 27
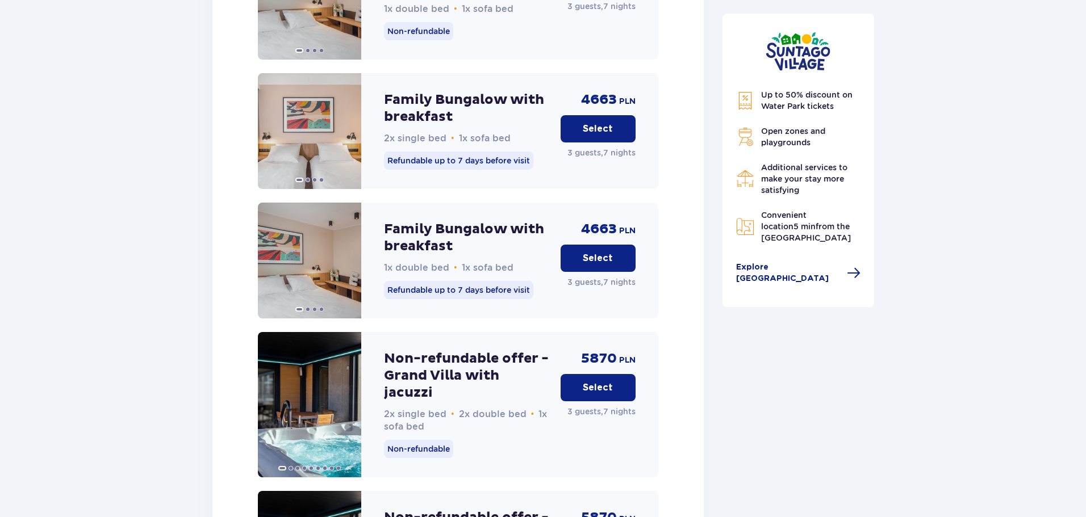
scroll to position [1778, 0]
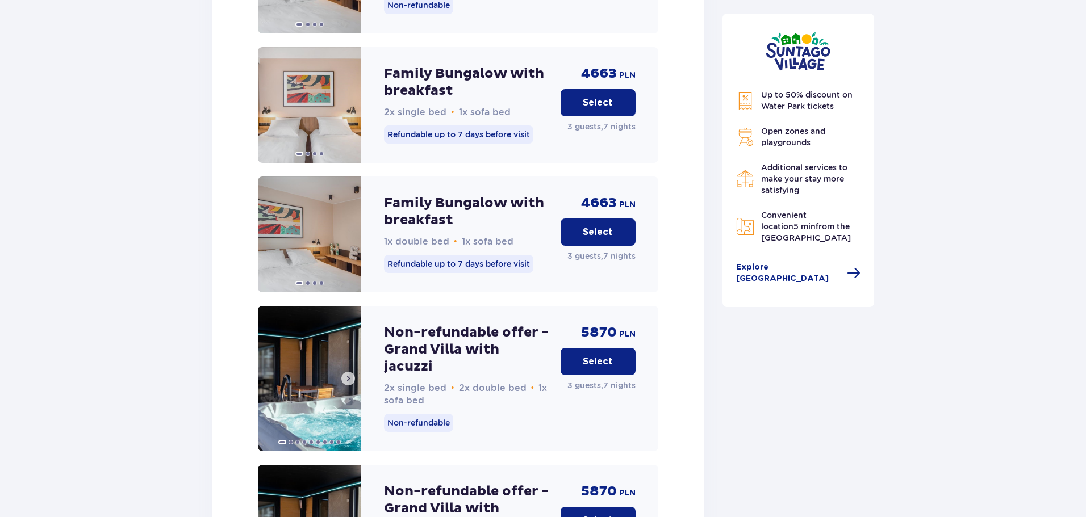
click at [346, 374] on span at bounding box center [348, 378] width 9 height 9
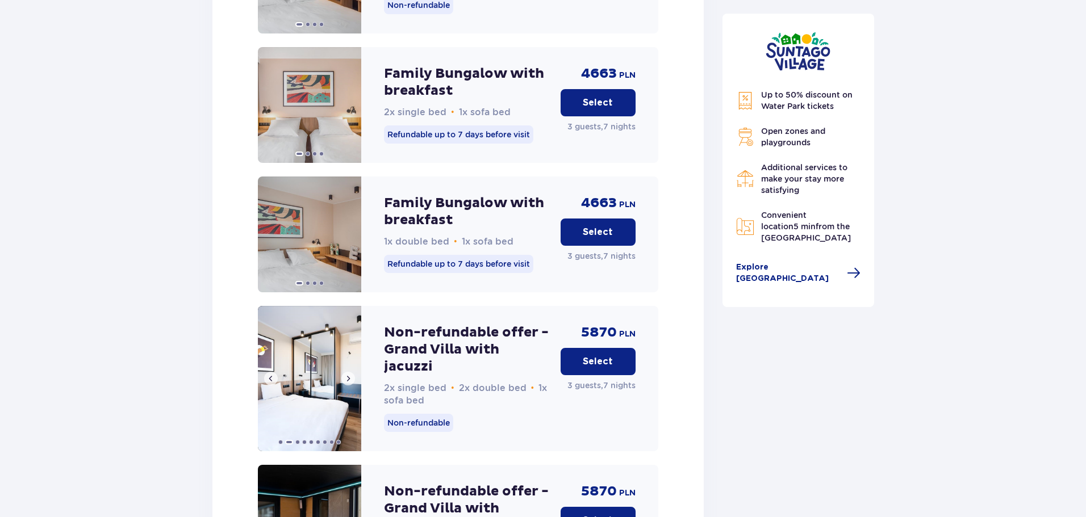
click at [347, 374] on span at bounding box center [348, 378] width 9 height 9
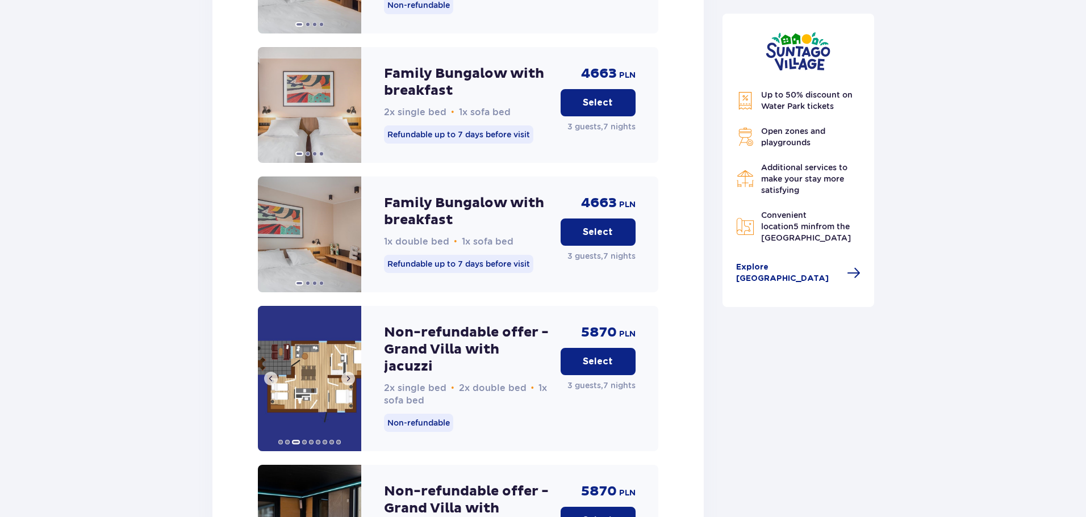
click at [347, 374] on span at bounding box center [348, 378] width 9 height 9
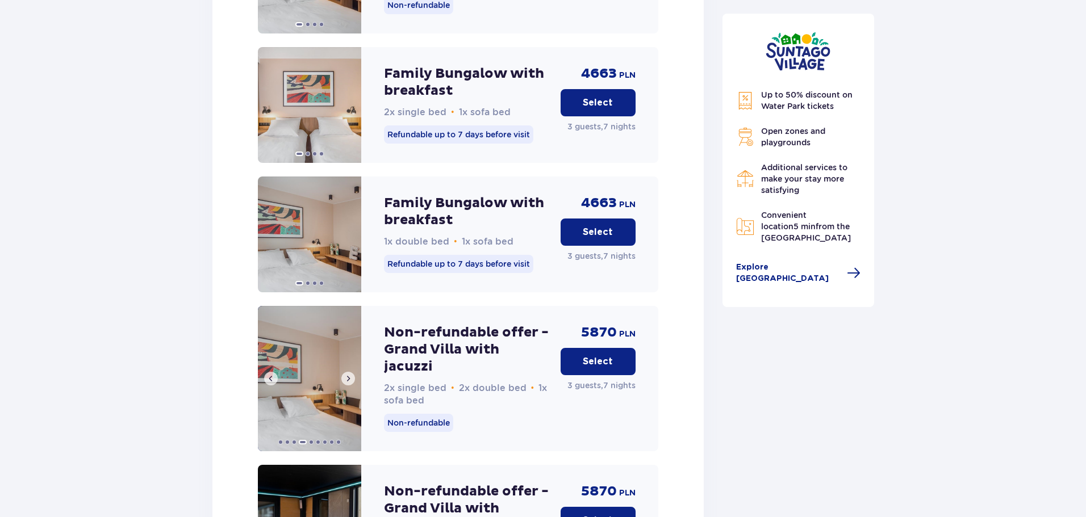
click at [347, 374] on span at bounding box center [348, 378] width 9 height 9
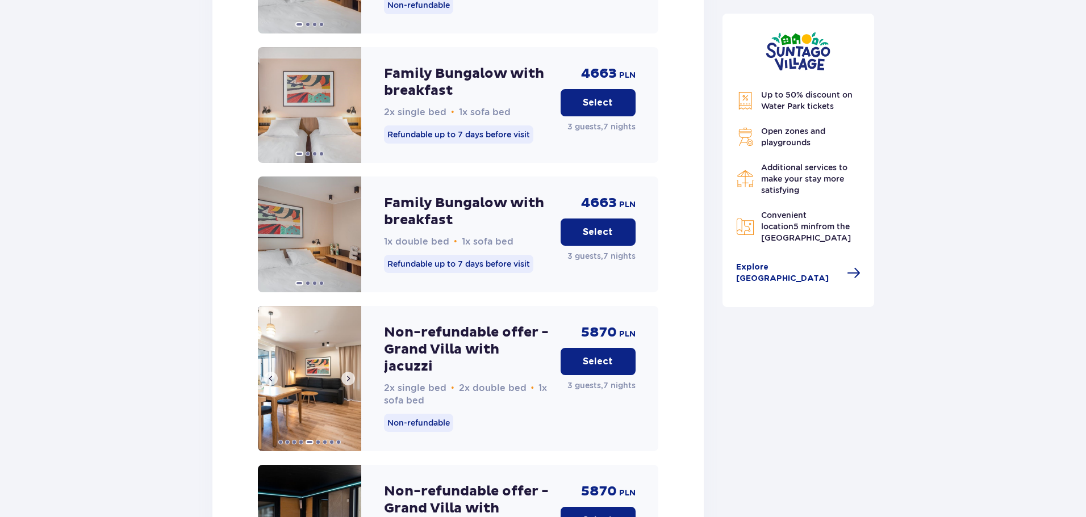
click at [347, 374] on span at bounding box center [348, 378] width 9 height 9
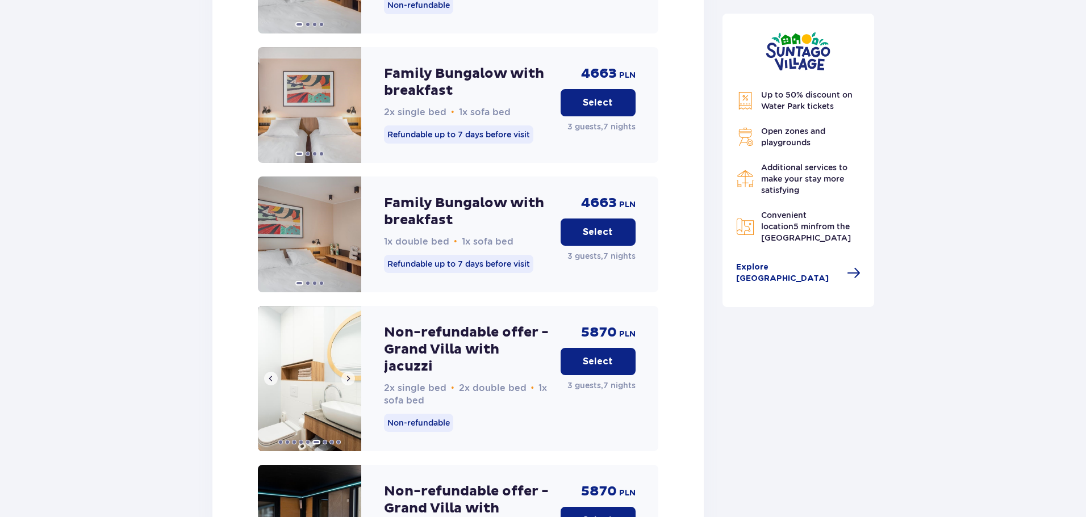
click at [347, 374] on span at bounding box center [348, 378] width 9 height 9
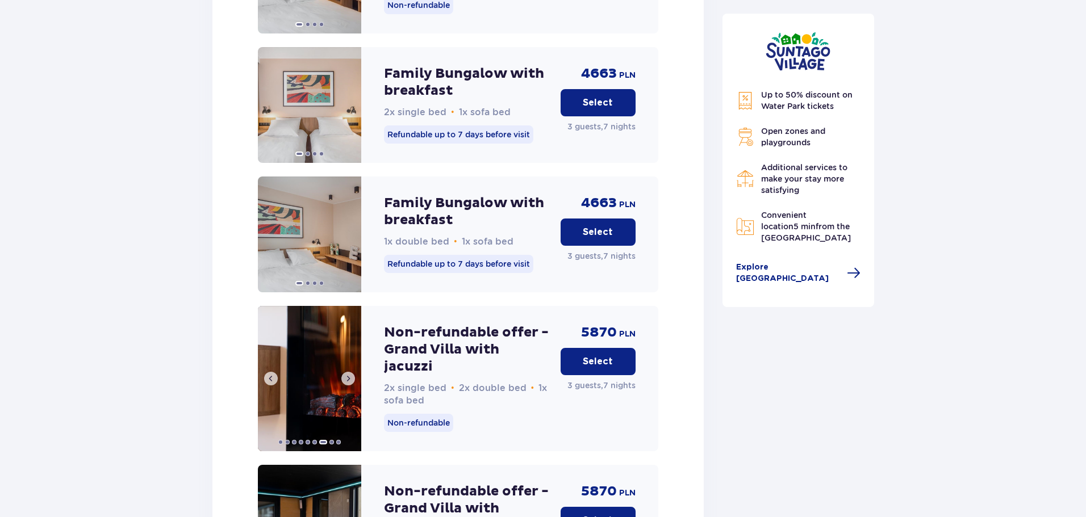
click at [347, 374] on span at bounding box center [348, 378] width 9 height 9
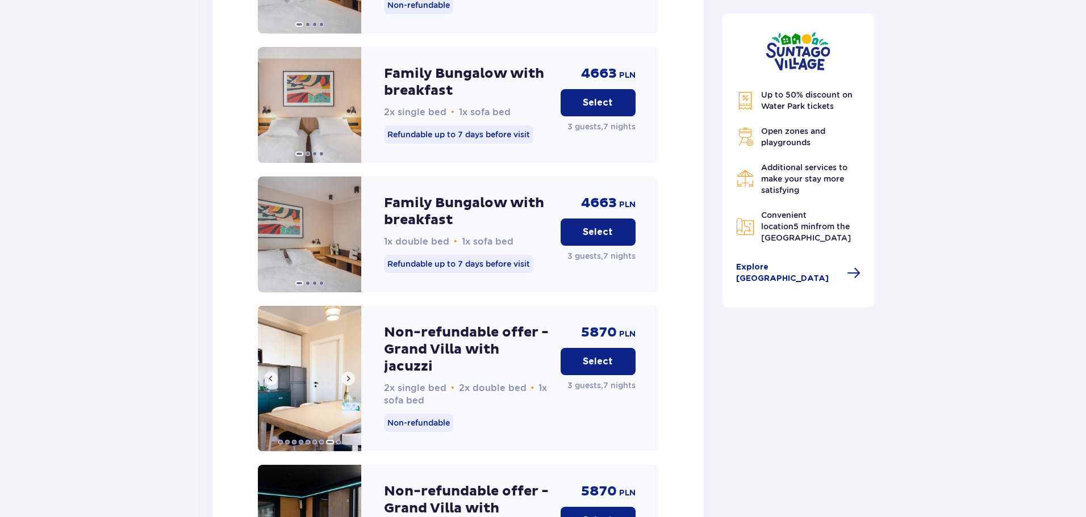
click at [276, 372] on button at bounding box center [271, 379] width 14 height 14
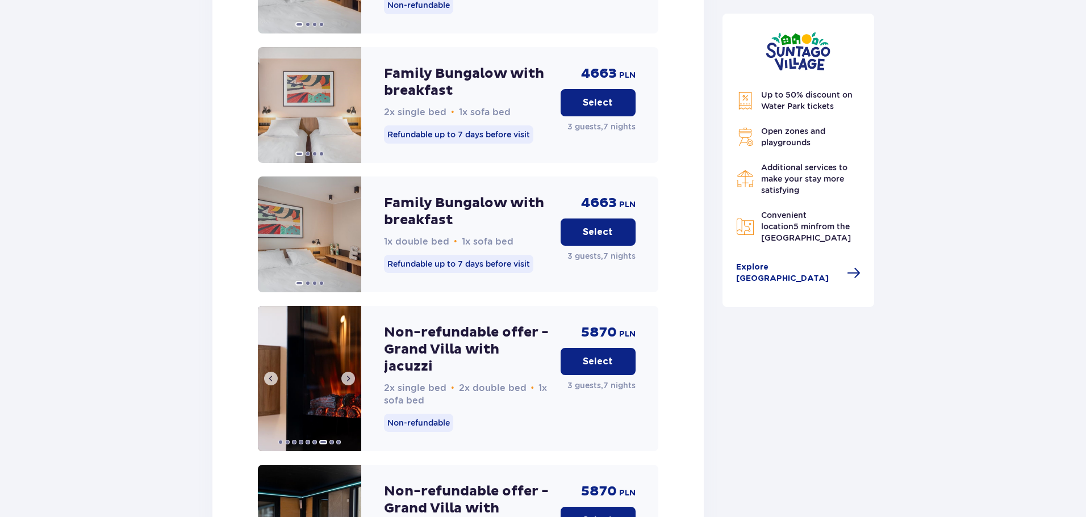
click at [350, 374] on span at bounding box center [348, 378] width 9 height 9
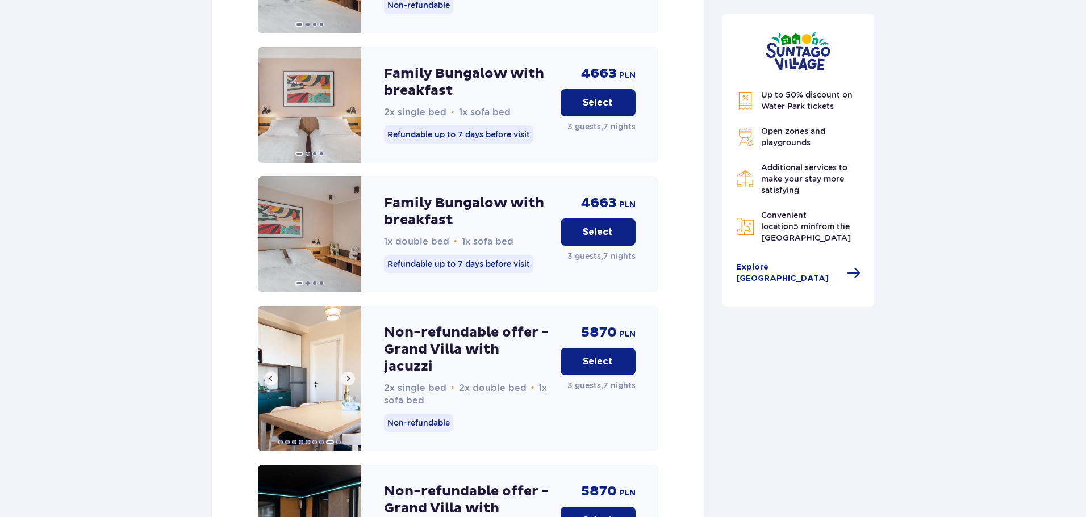
click at [350, 374] on span at bounding box center [348, 378] width 9 height 9
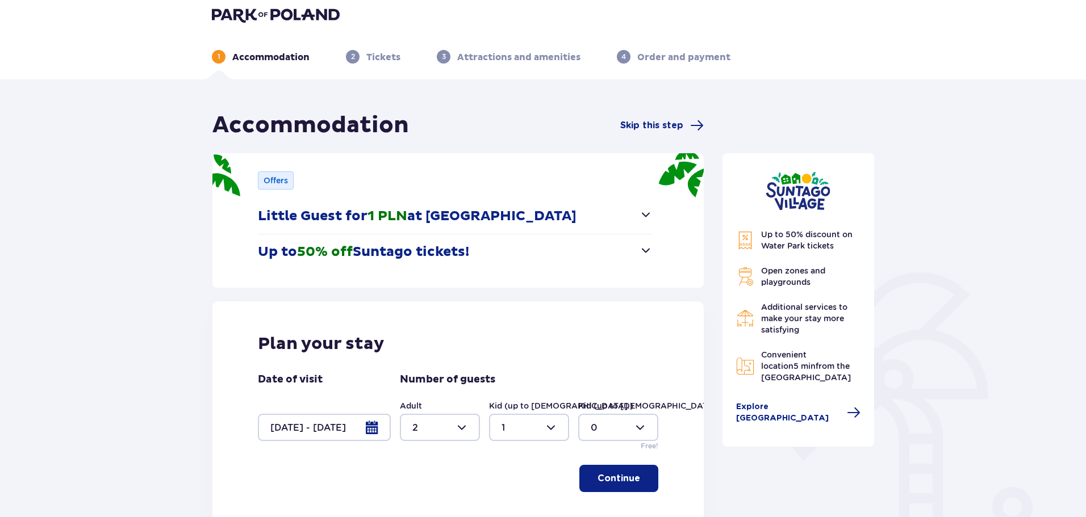
scroll to position [0, 0]
